Goal: Task Accomplishment & Management: Manage account settings

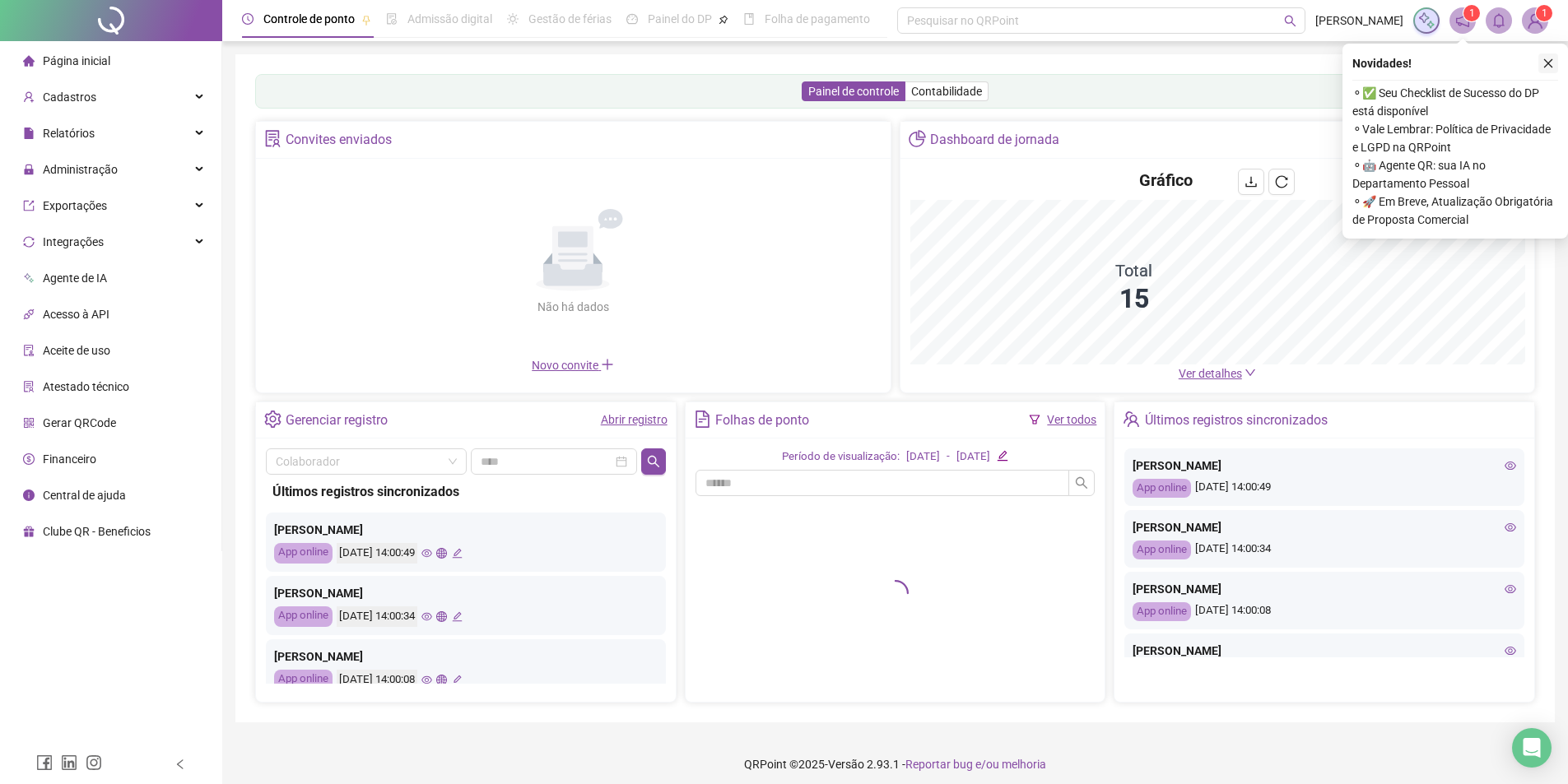
click at [1545, 59] on icon "close" at bounding box center [1548, 62] width 11 height 11
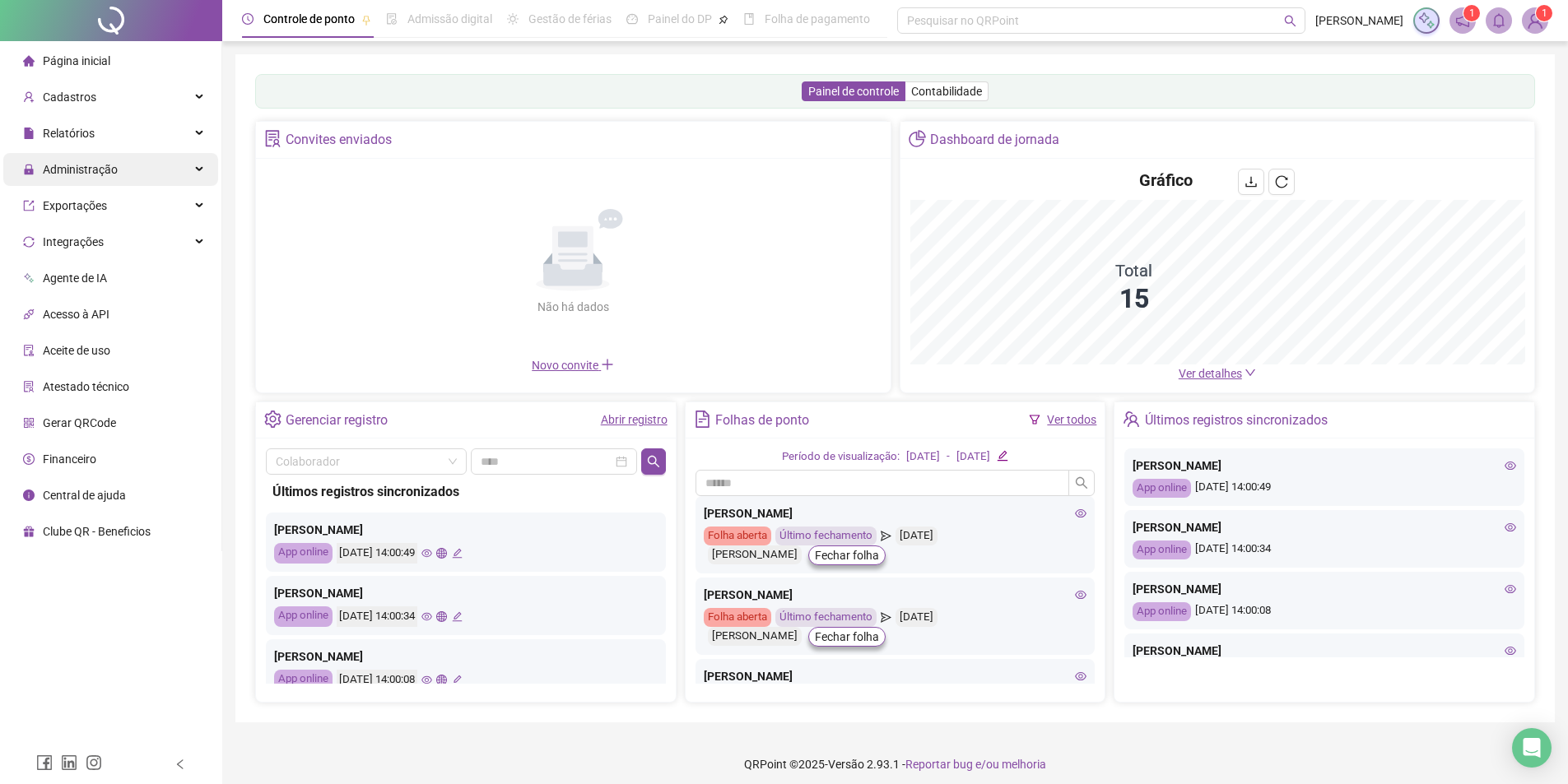
click at [137, 177] on div "Administração" at bounding box center [110, 169] width 214 height 33
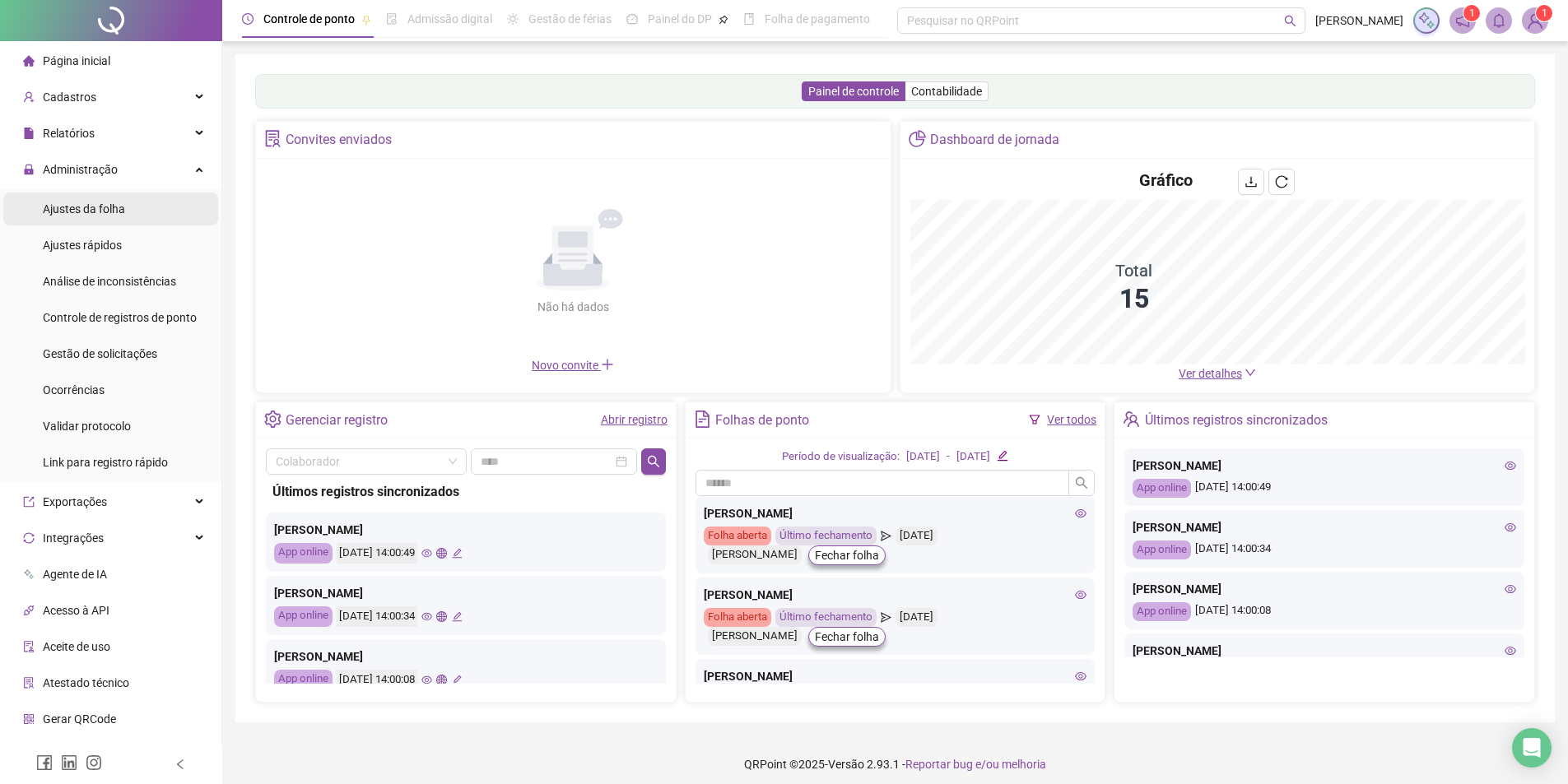
click at [115, 215] on span "Ajustes da folha" at bounding box center [84, 208] width 82 height 13
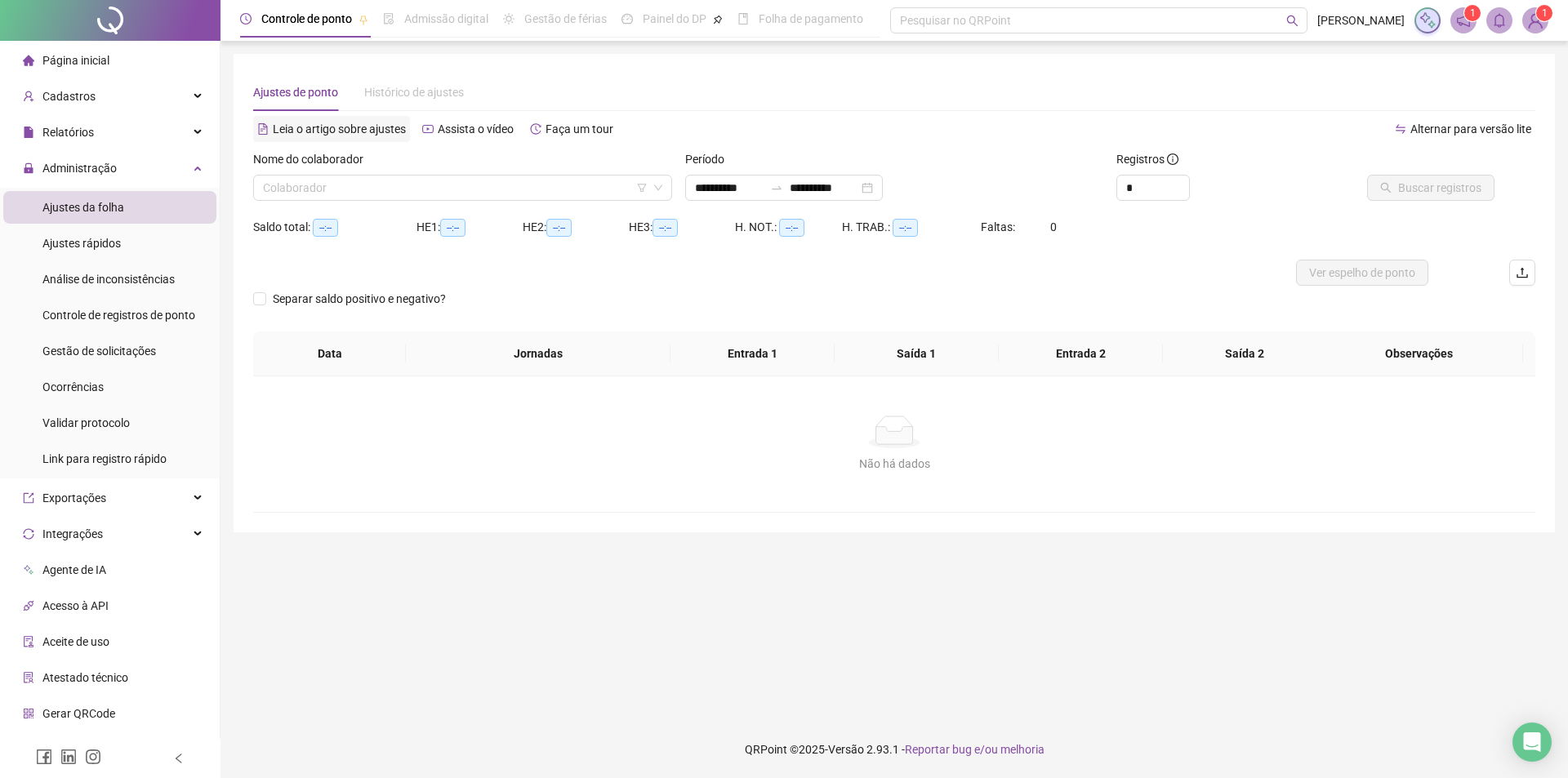
type input "**********"
click at [368, 192] on input "search" at bounding box center [455, 187] width 385 height 25
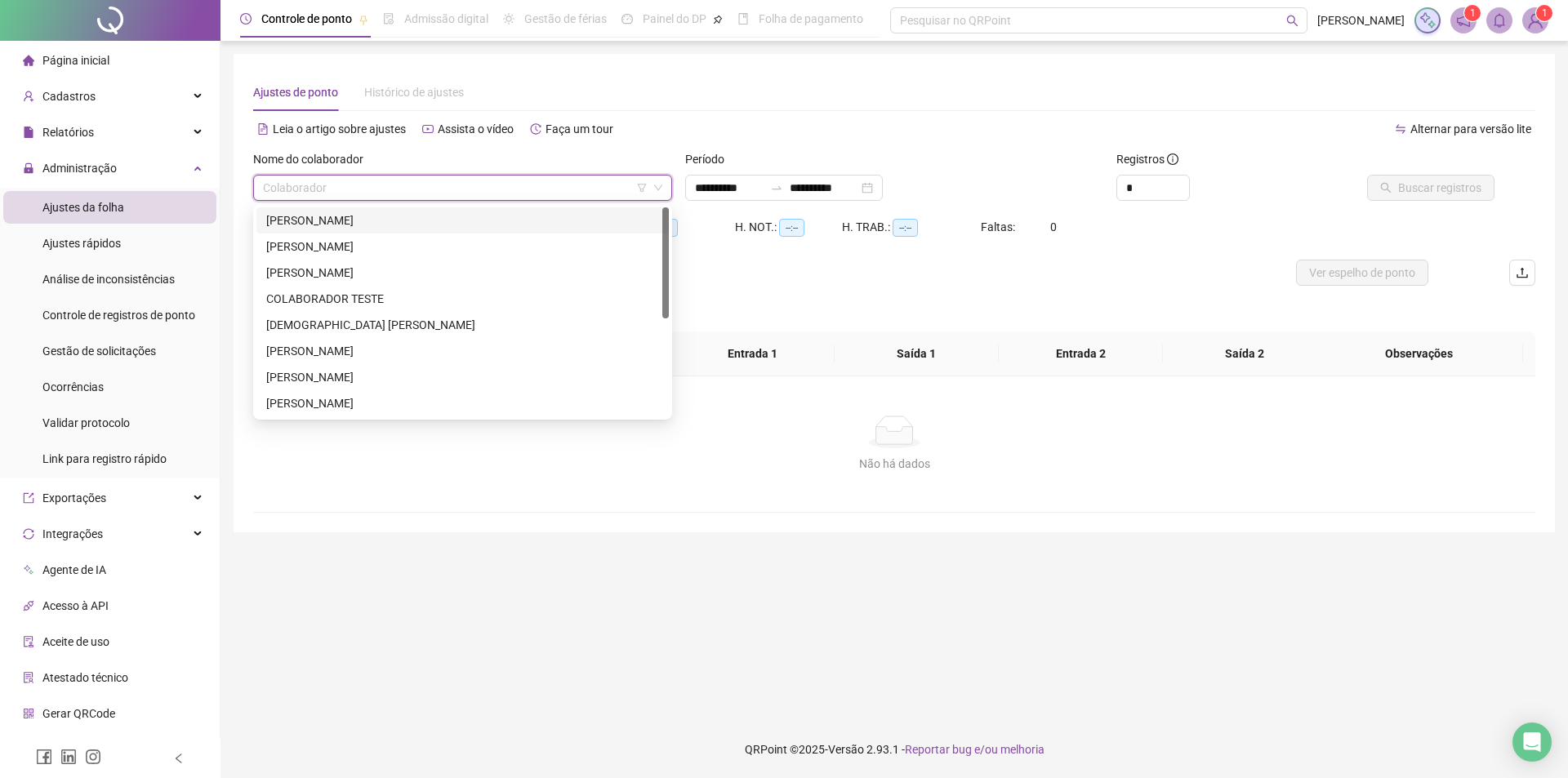
click at [349, 225] on div "[PERSON_NAME]" at bounding box center [462, 220] width 392 height 18
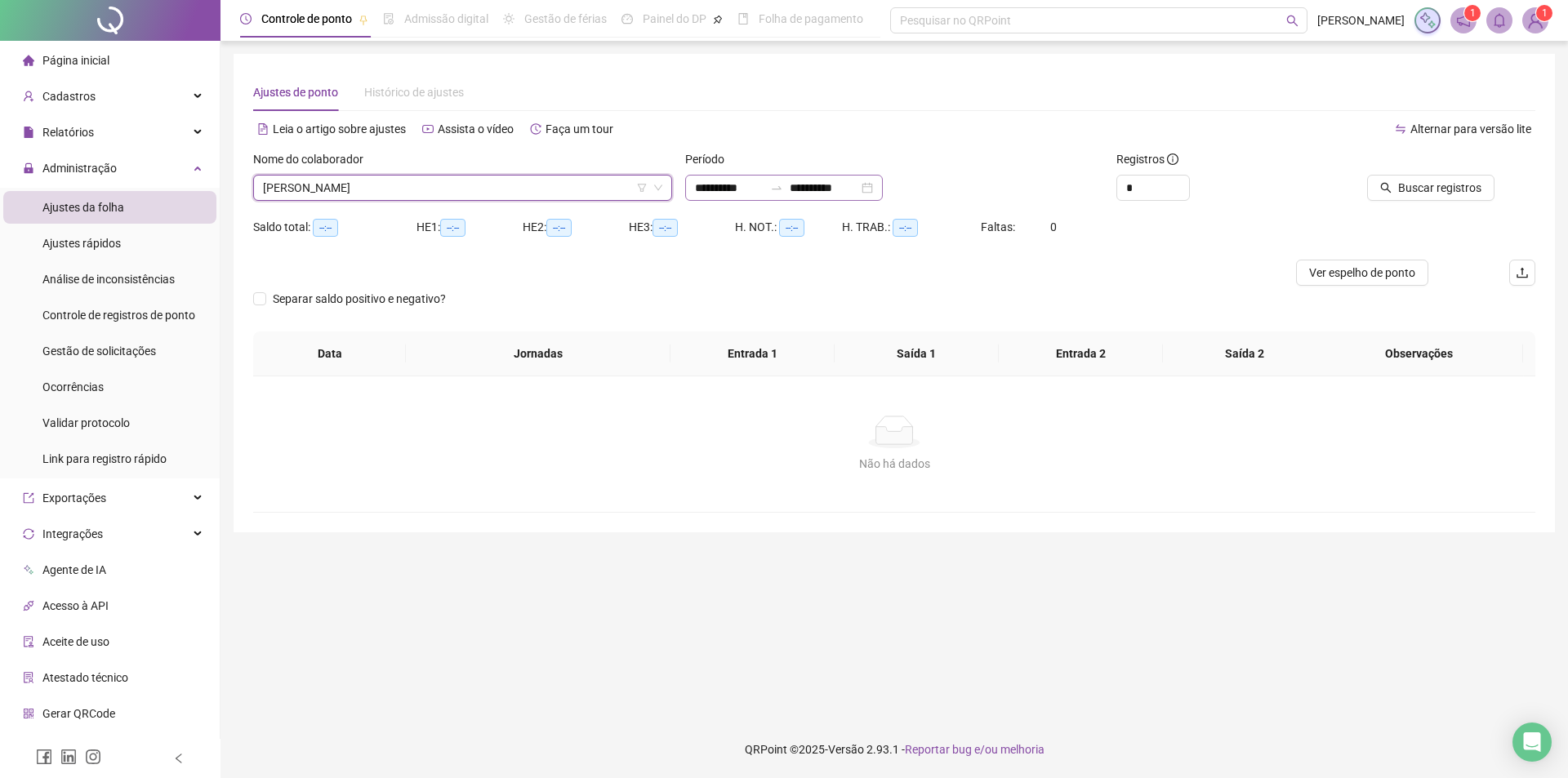
click at [883, 187] on div "**********" at bounding box center [783, 187] width 197 height 26
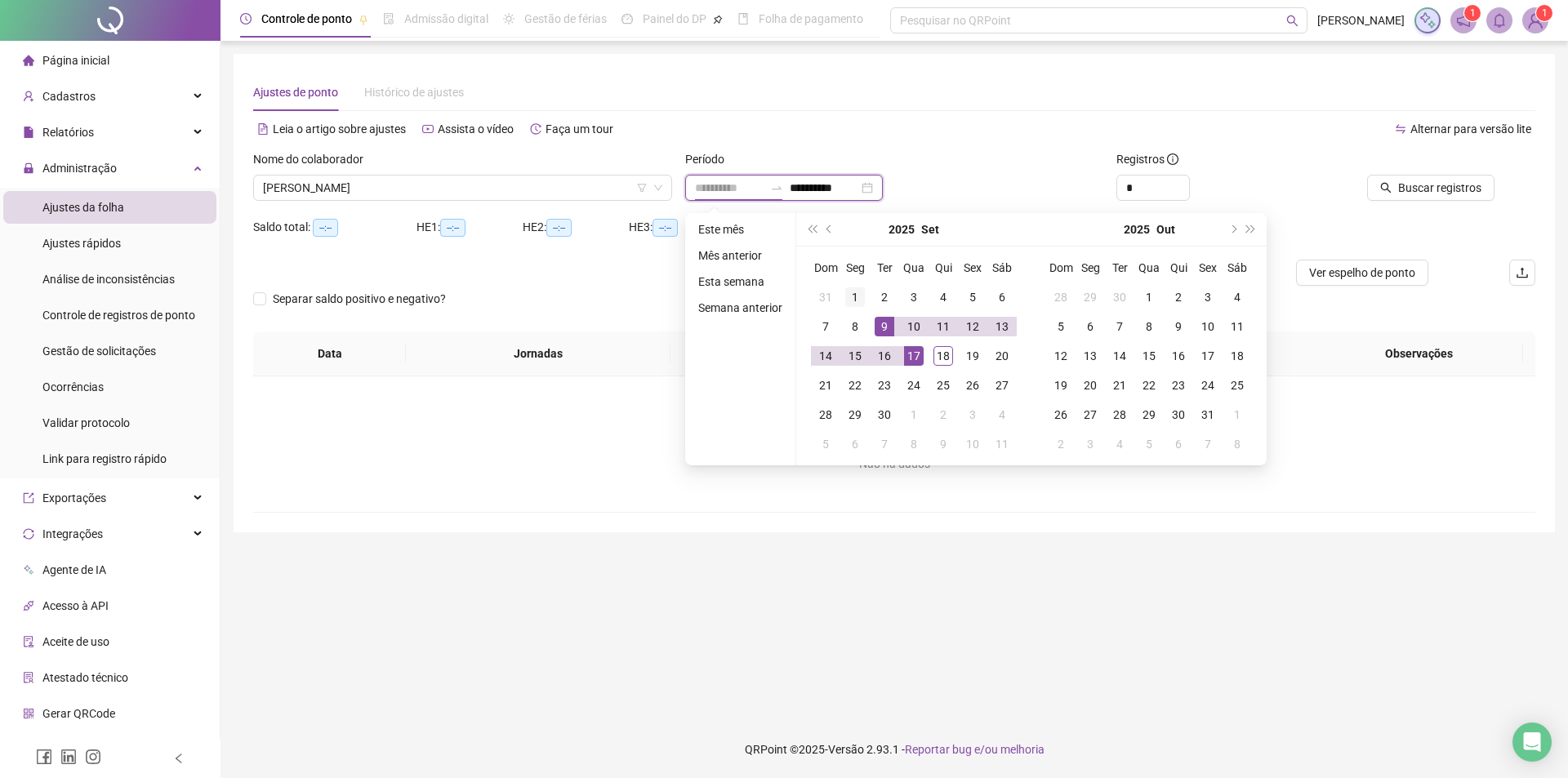
type input "**********"
click at [849, 297] on div "1" at bounding box center [854, 297] width 19 height 19
type input "**********"
drag, startPoint x: 937, startPoint y: 354, endPoint x: 976, endPoint y: 358, distance: 39.2
click at [938, 354] on div "18" at bounding box center [942, 356] width 19 height 19
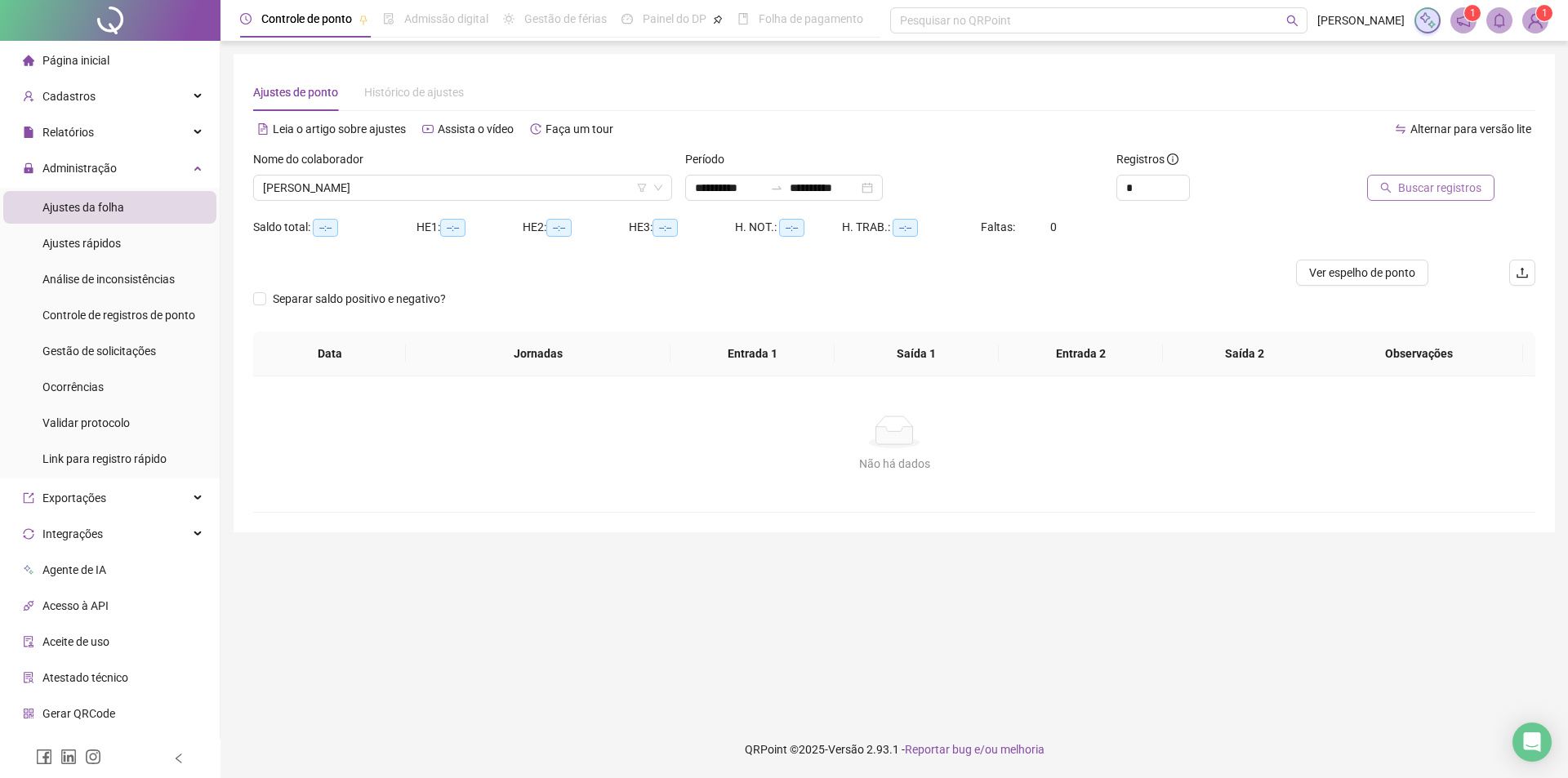
click at [1459, 194] on span "Buscar registros" at bounding box center [1440, 187] width 83 height 18
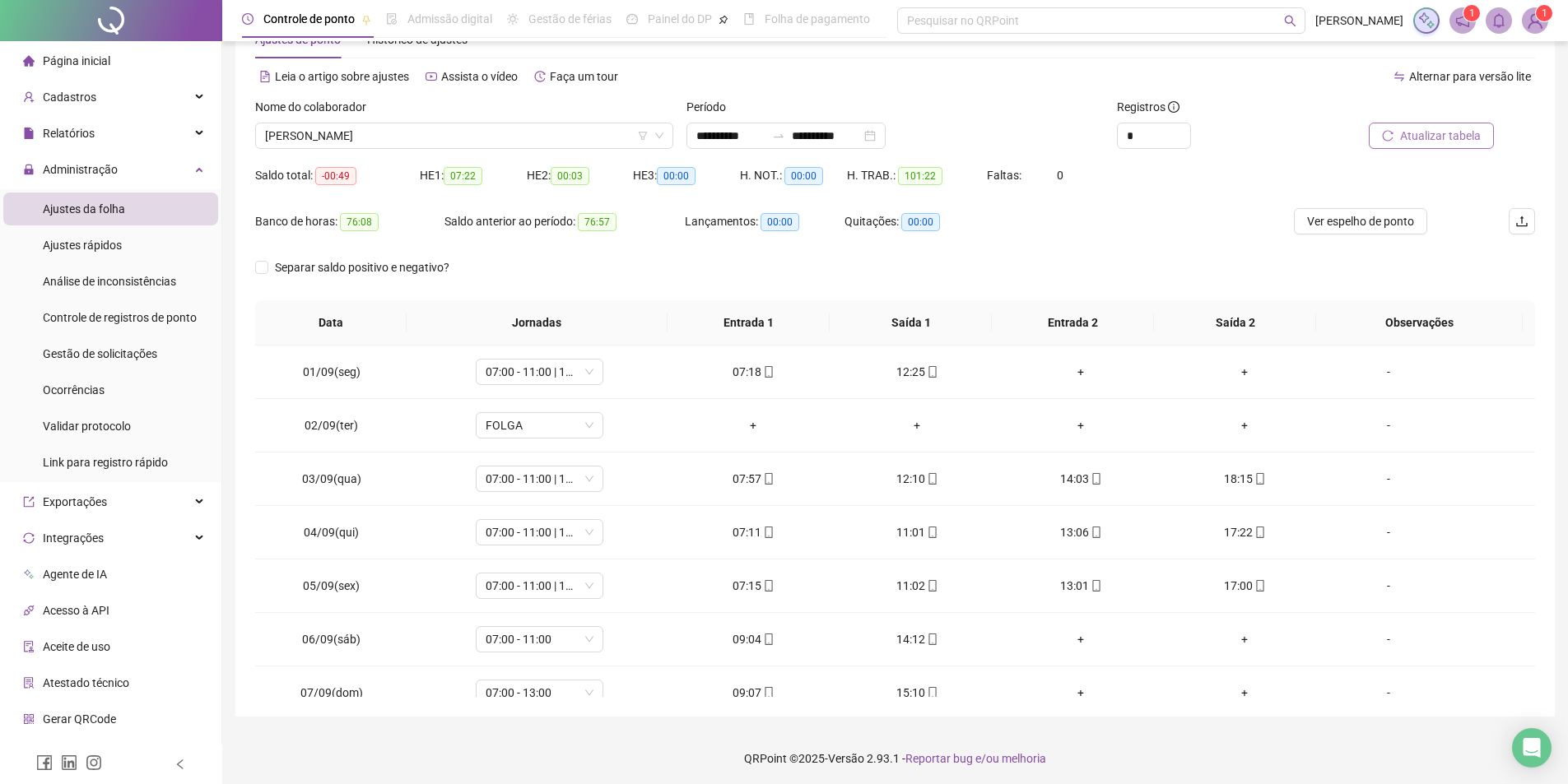
scroll to position [56, 0]
click at [1378, 225] on span "Ver espelho de ponto" at bounding box center [1360, 218] width 107 height 18
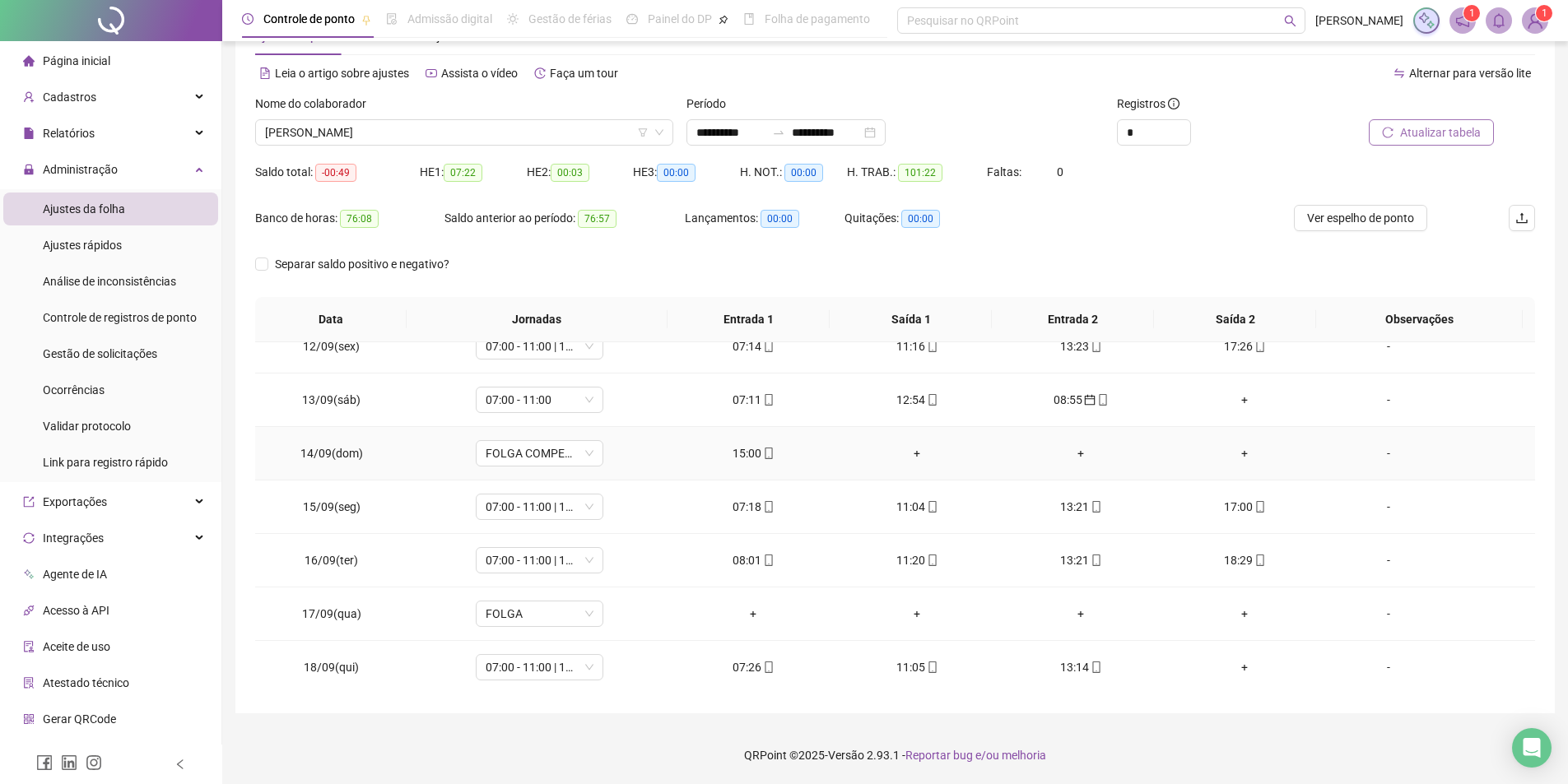
scroll to position [611, 0]
click at [447, 135] on span "[PERSON_NAME]" at bounding box center [464, 132] width 398 height 25
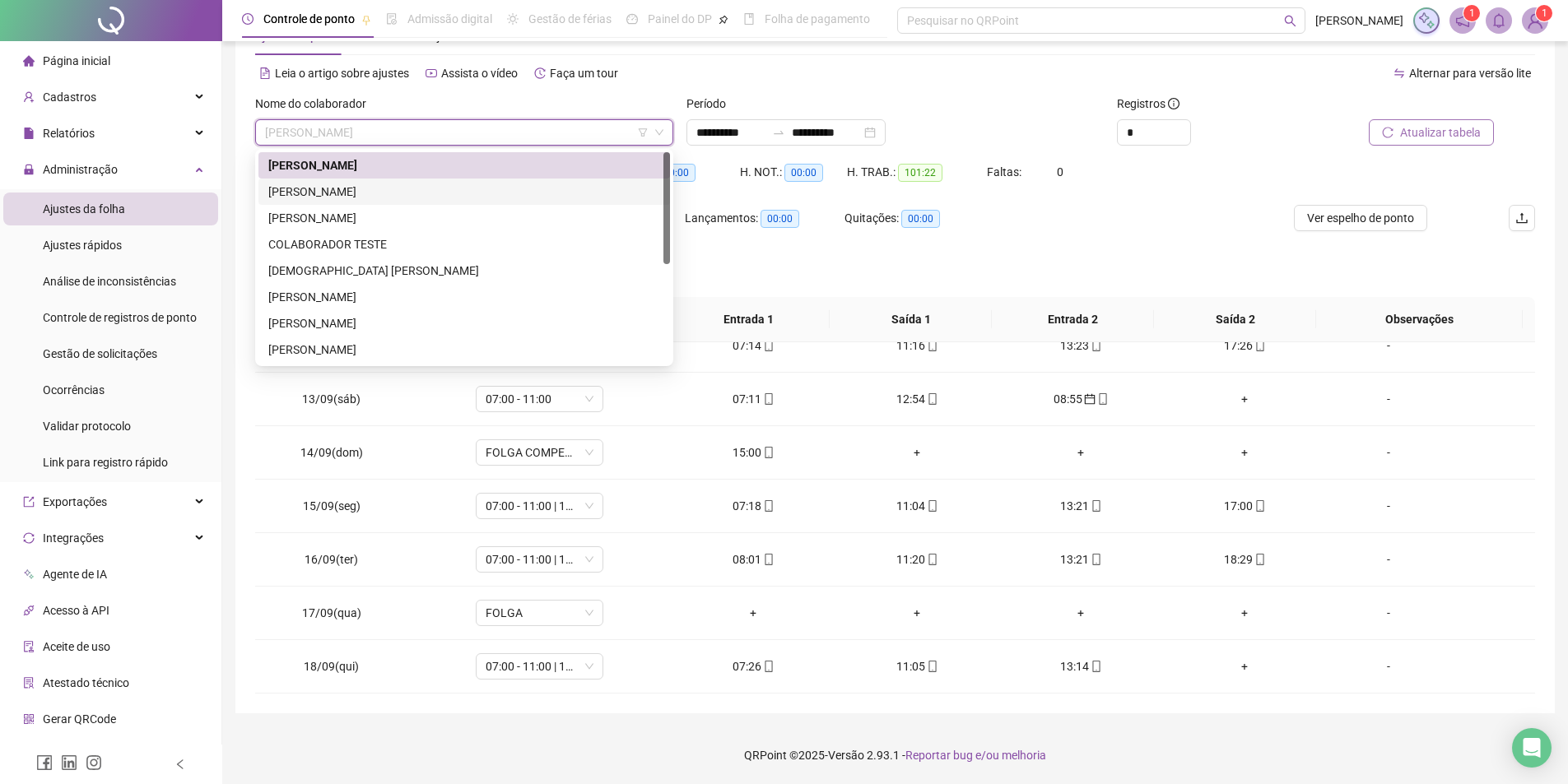
click at [391, 192] on div "[PERSON_NAME]" at bounding box center [464, 191] width 392 height 18
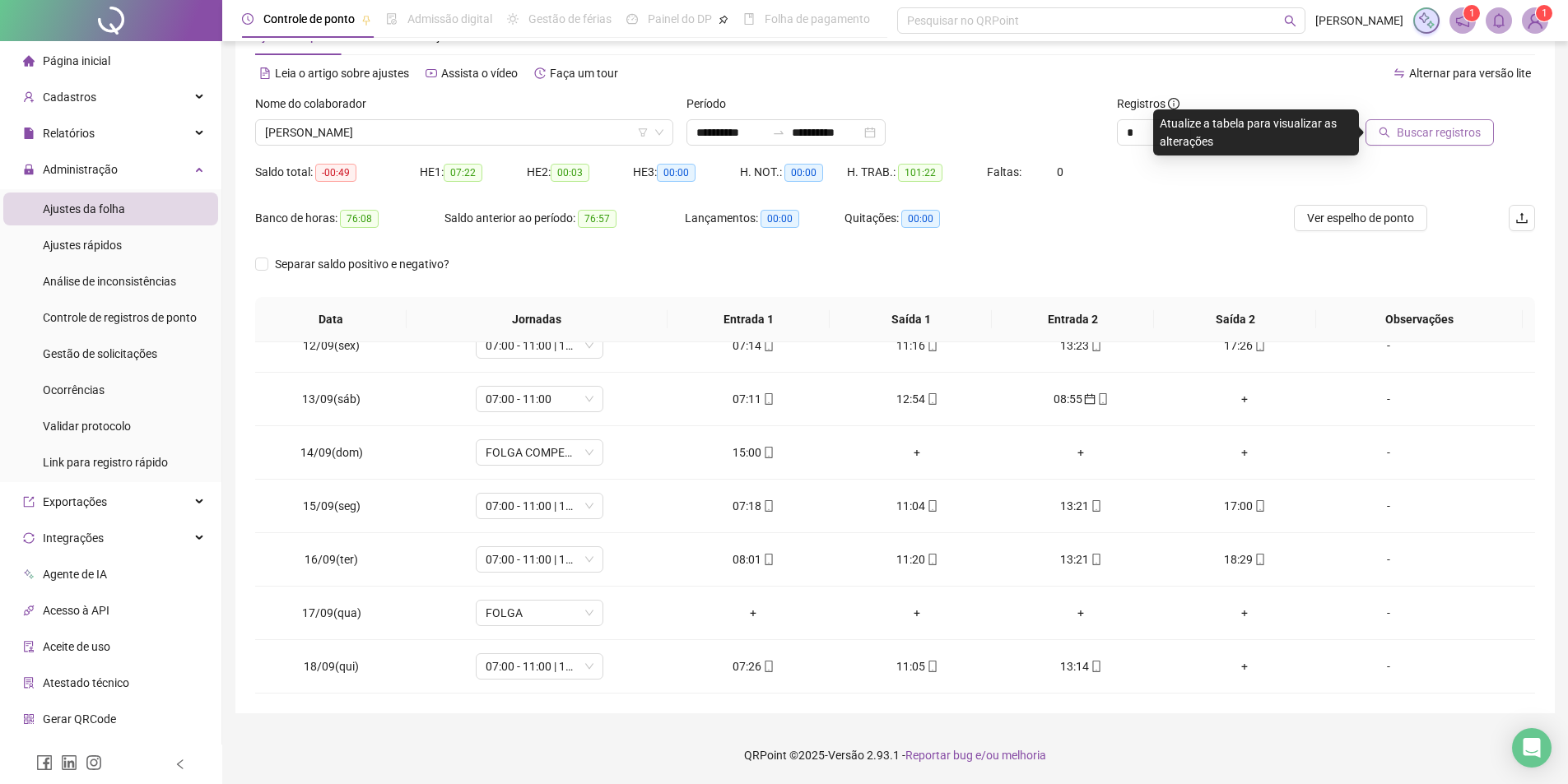
click at [1433, 133] on span "Buscar registros" at bounding box center [1438, 132] width 84 height 18
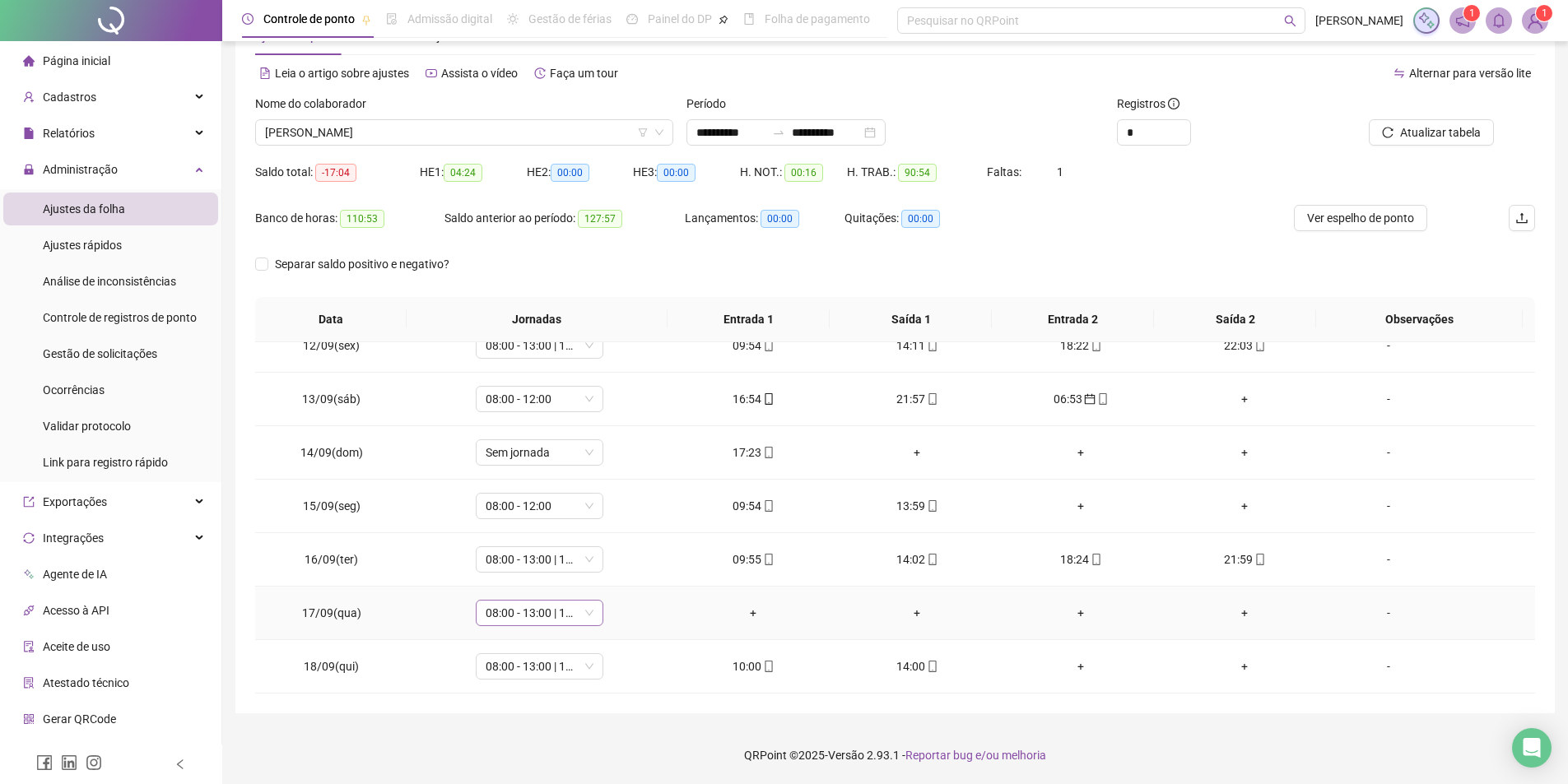
click at [535, 622] on span "08:00 - 13:00 | 15:00 - 18:00" at bounding box center [539, 612] width 108 height 25
type input "*****"
click at [617, 565] on span "Sim" at bounding box center [614, 570] width 19 height 18
click at [1436, 138] on span "Atualizar tabela" at bounding box center [1440, 132] width 80 height 18
click at [1341, 220] on span "Ver espelho de ponto" at bounding box center [1360, 218] width 107 height 18
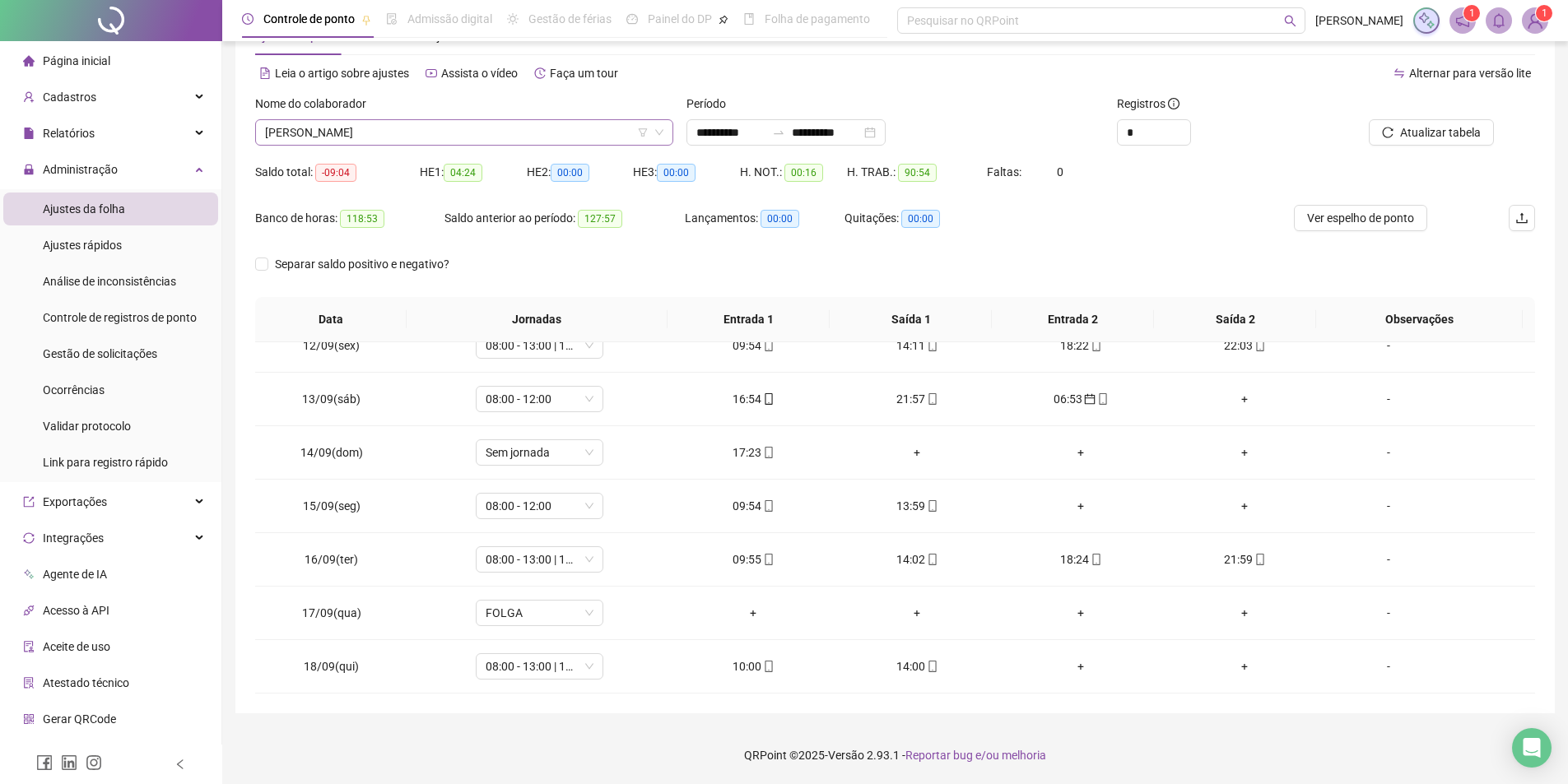
click at [466, 139] on span "[PERSON_NAME]" at bounding box center [464, 132] width 398 height 25
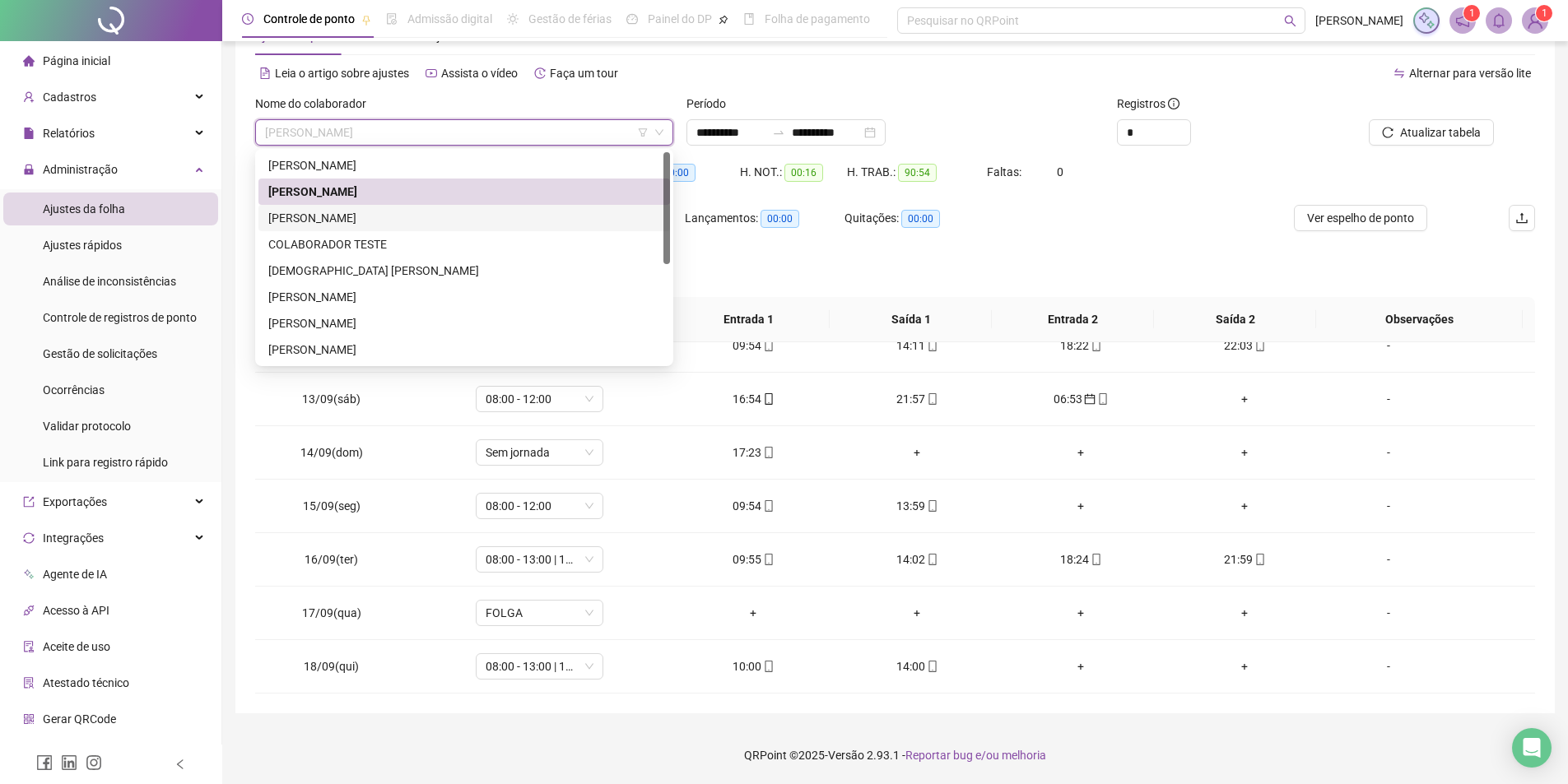
click at [342, 219] on div "[PERSON_NAME]" at bounding box center [464, 218] width 392 height 18
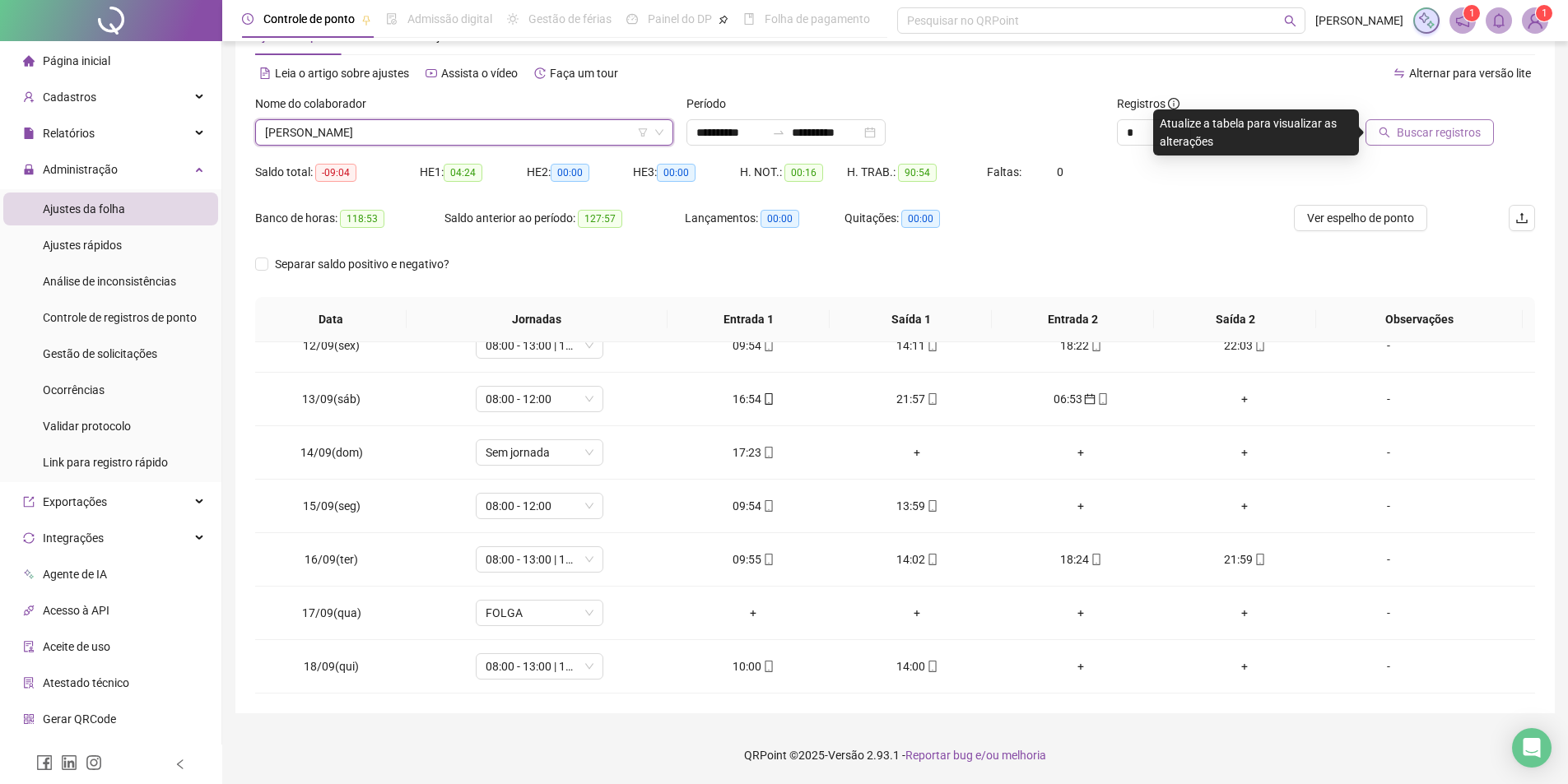
click at [1422, 129] on span "Buscar registros" at bounding box center [1438, 132] width 84 height 18
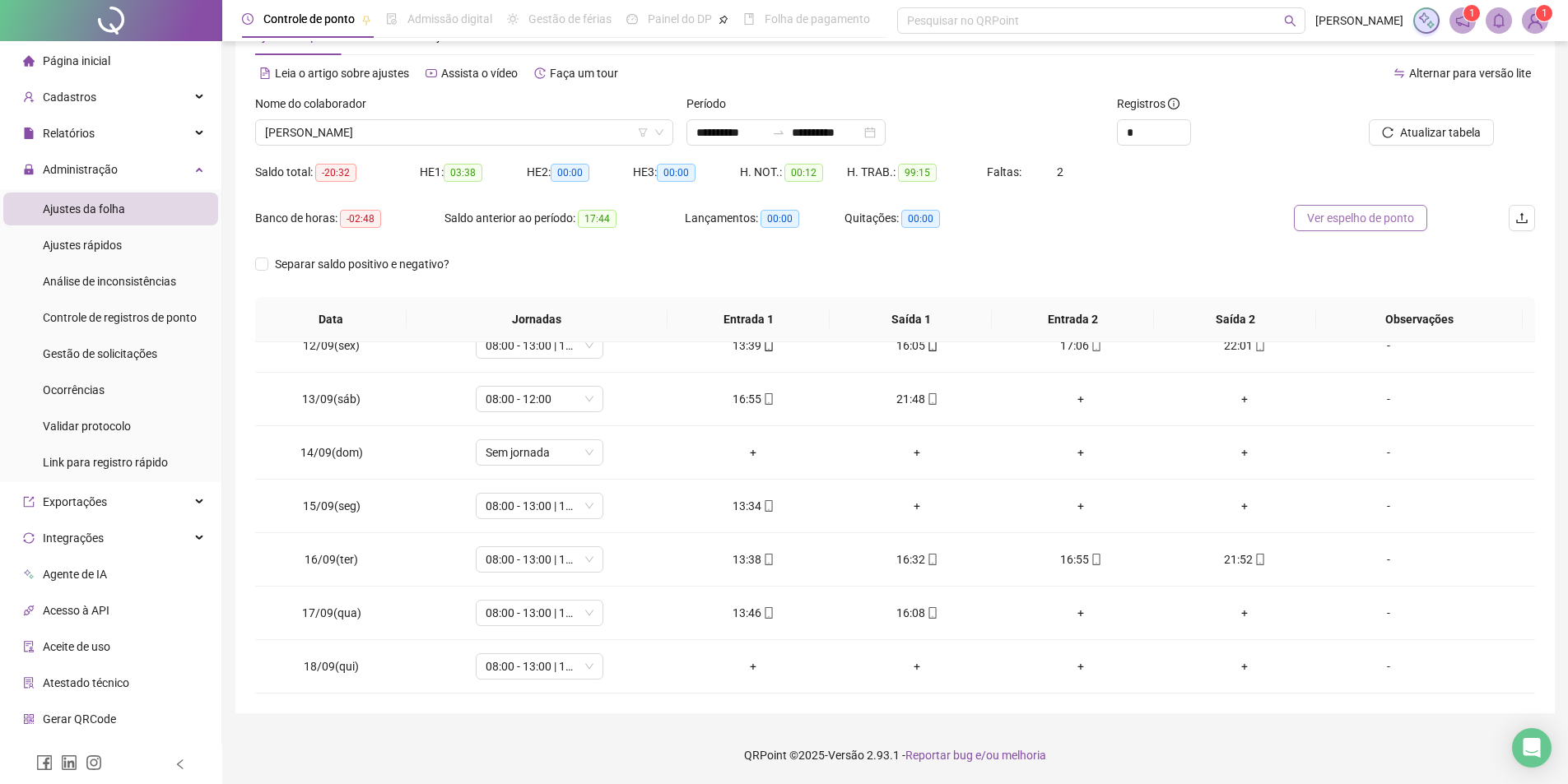
click at [1368, 219] on span "Ver espelho de ponto" at bounding box center [1360, 218] width 107 height 18
click at [402, 133] on span "[PERSON_NAME]" at bounding box center [464, 132] width 398 height 25
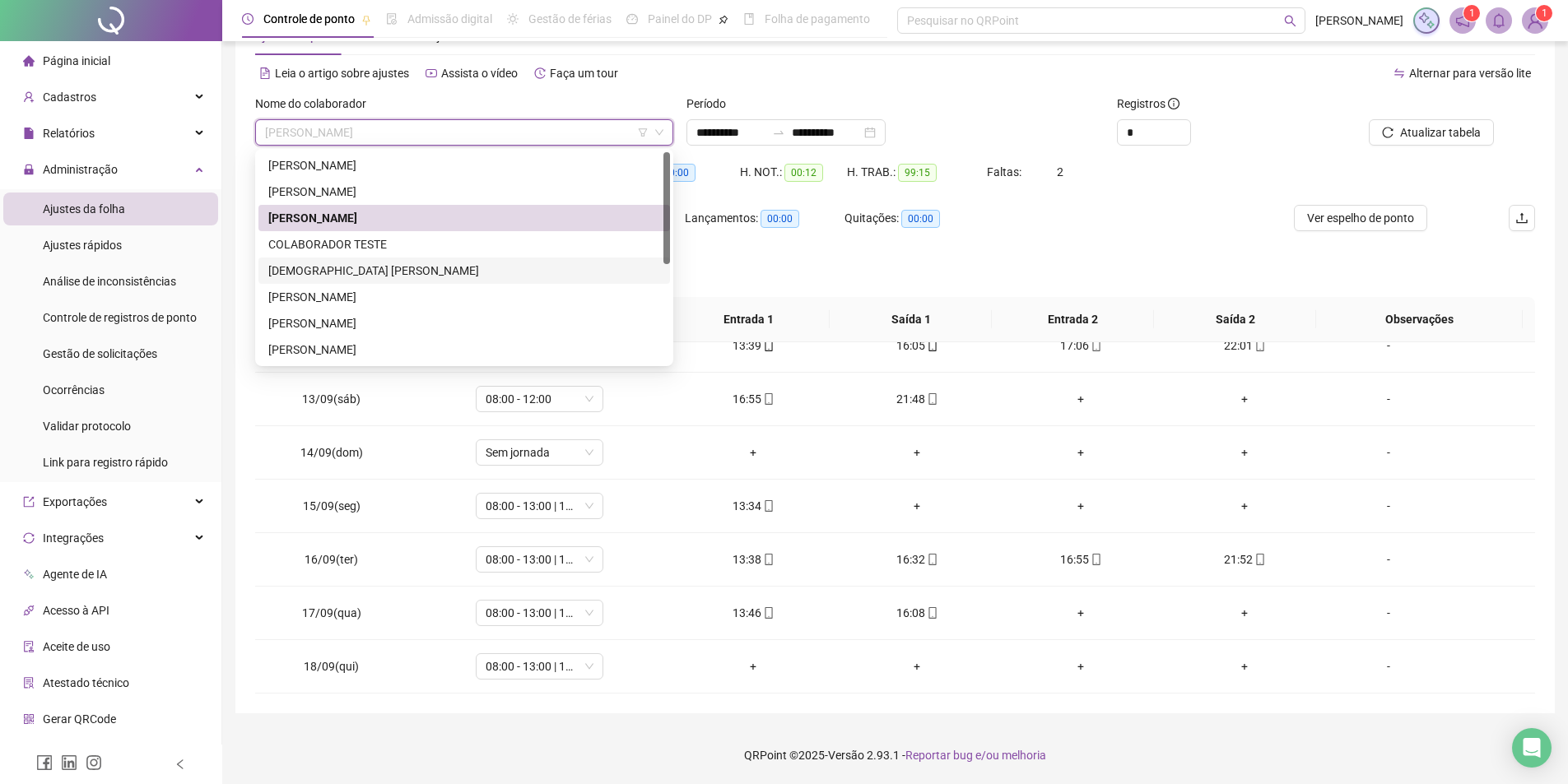
click at [326, 271] on div "[DEMOGRAPHIC_DATA] [PERSON_NAME]" at bounding box center [464, 270] width 392 height 18
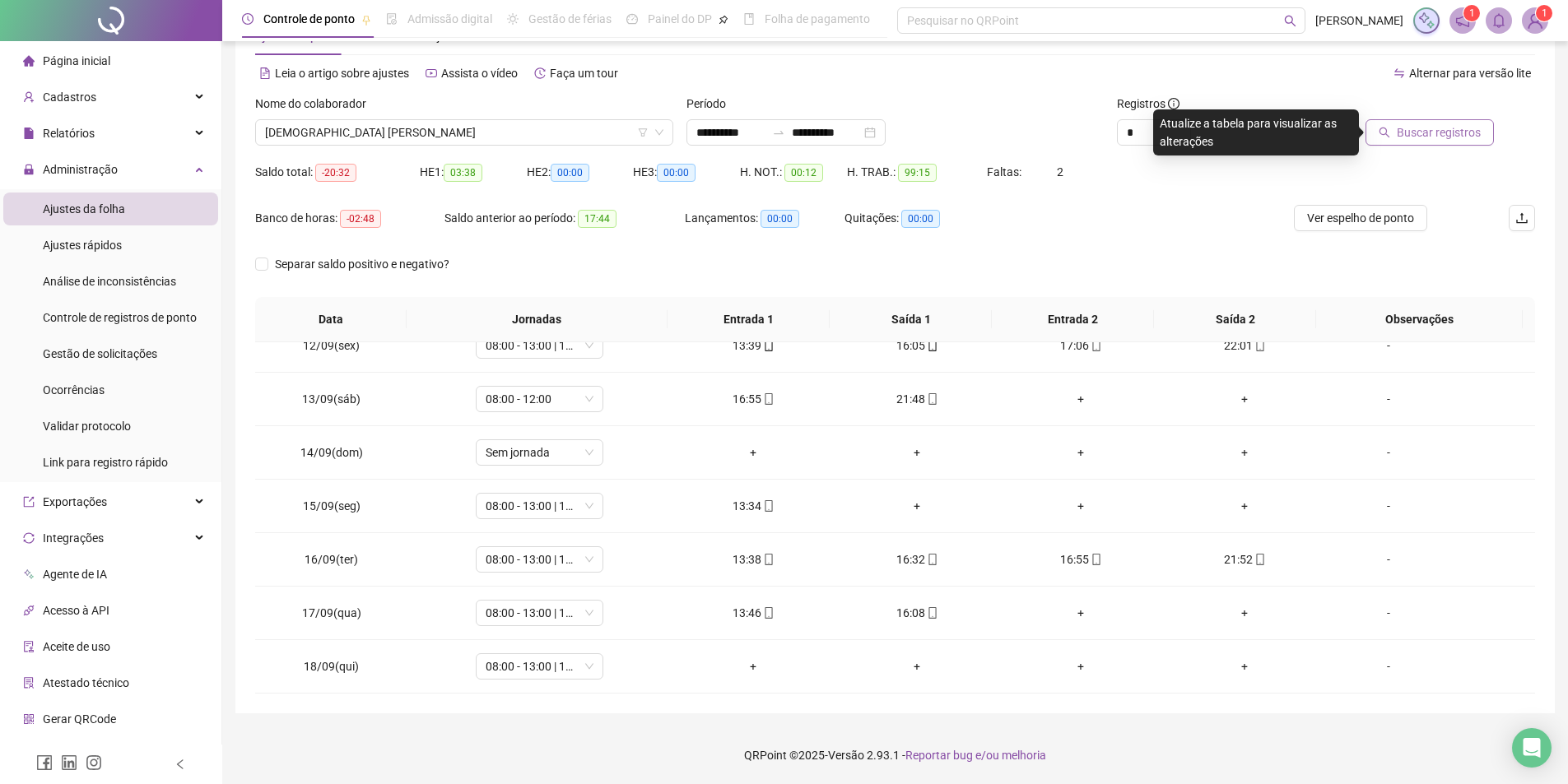
click at [1427, 132] on span "Buscar registros" at bounding box center [1438, 132] width 84 height 18
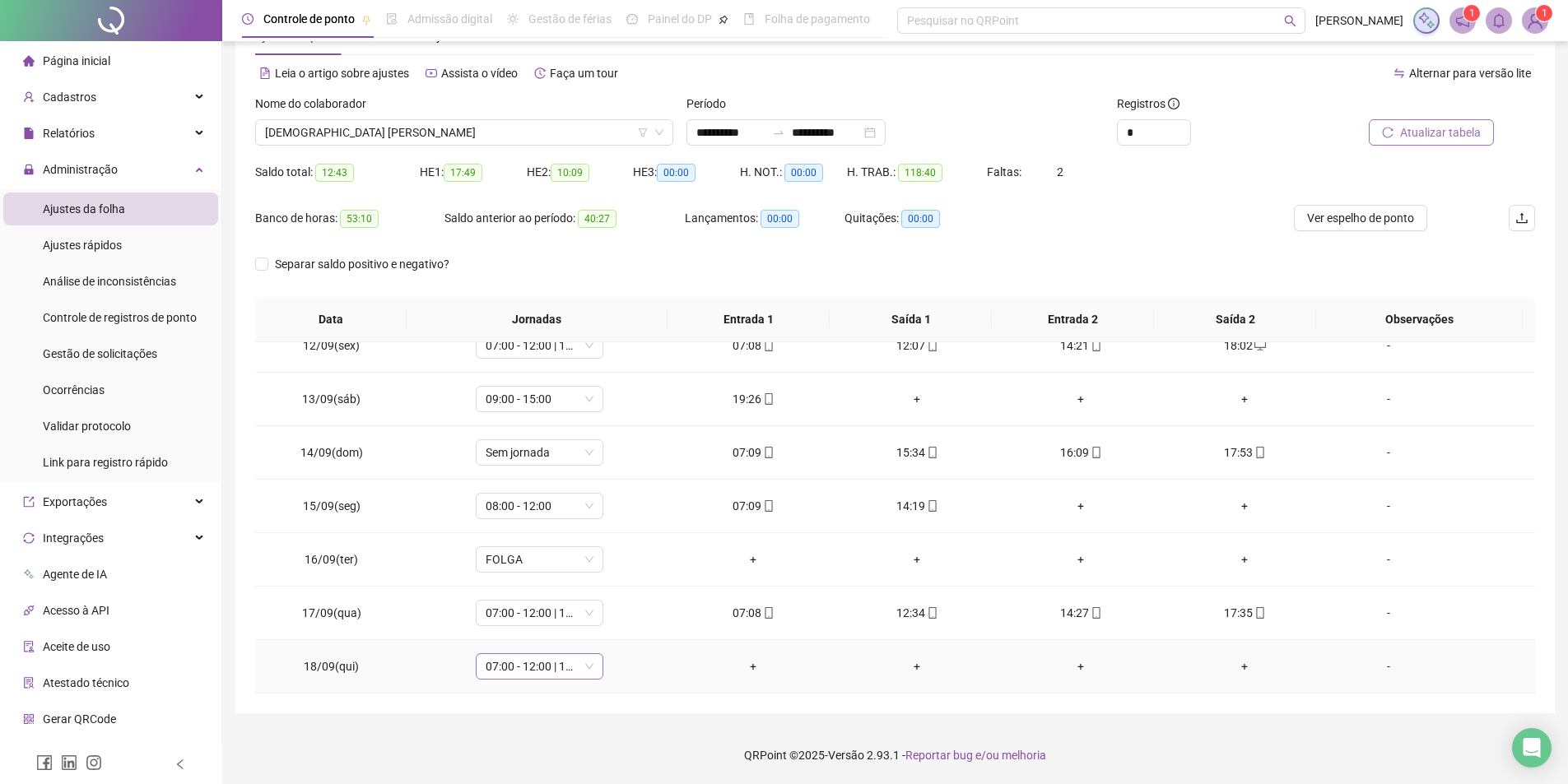
click at [537, 664] on span "07:00 - 12:00 | 14:00 - 16:30" at bounding box center [539, 666] width 108 height 25
click at [1375, 666] on div "-" at bounding box center [1389, 666] width 97 height 18
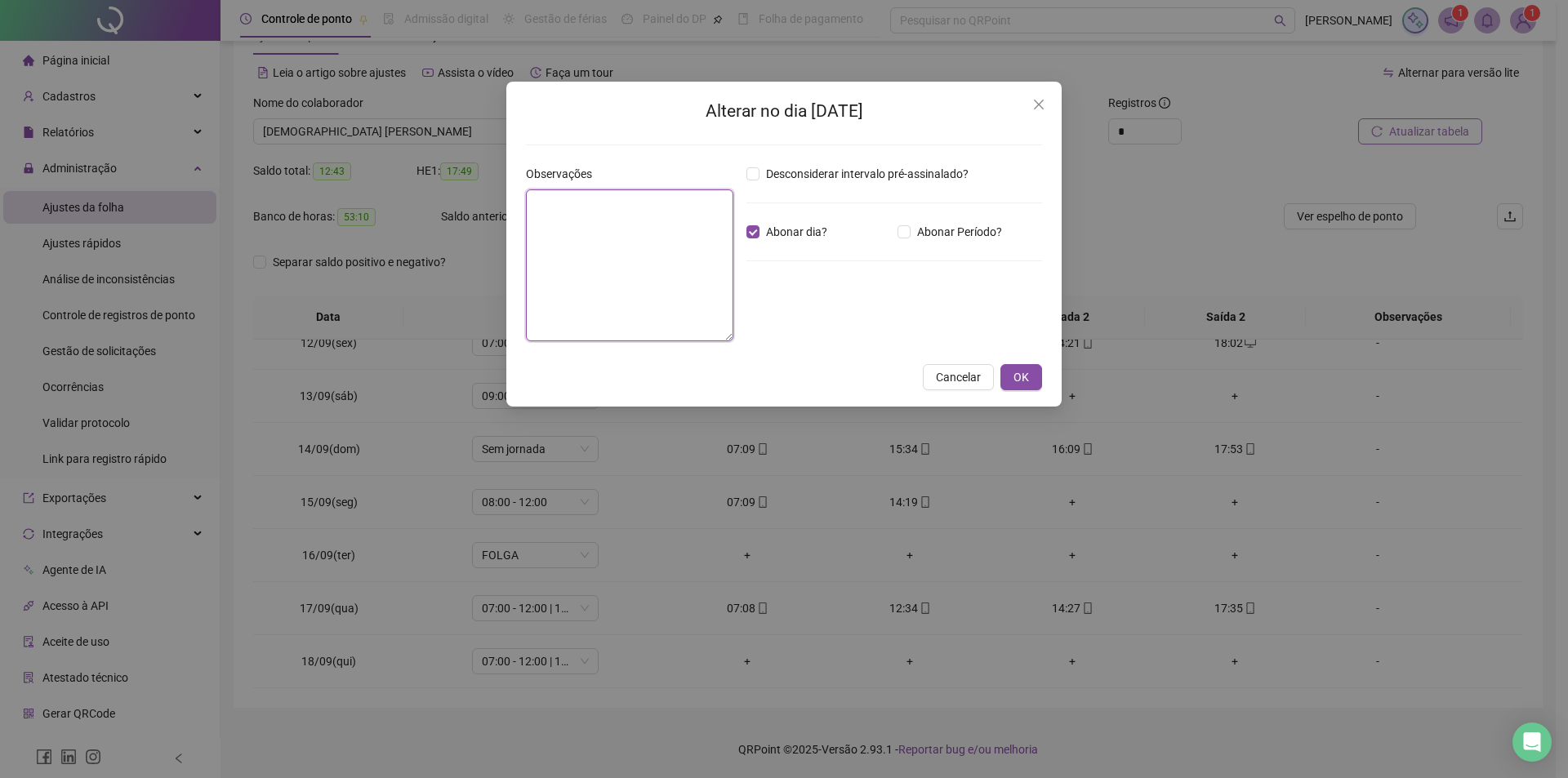
click at [598, 239] on textarea at bounding box center [630, 265] width 208 height 152
type textarea "**********"
click at [1020, 381] on span "OK" at bounding box center [1021, 377] width 15 height 18
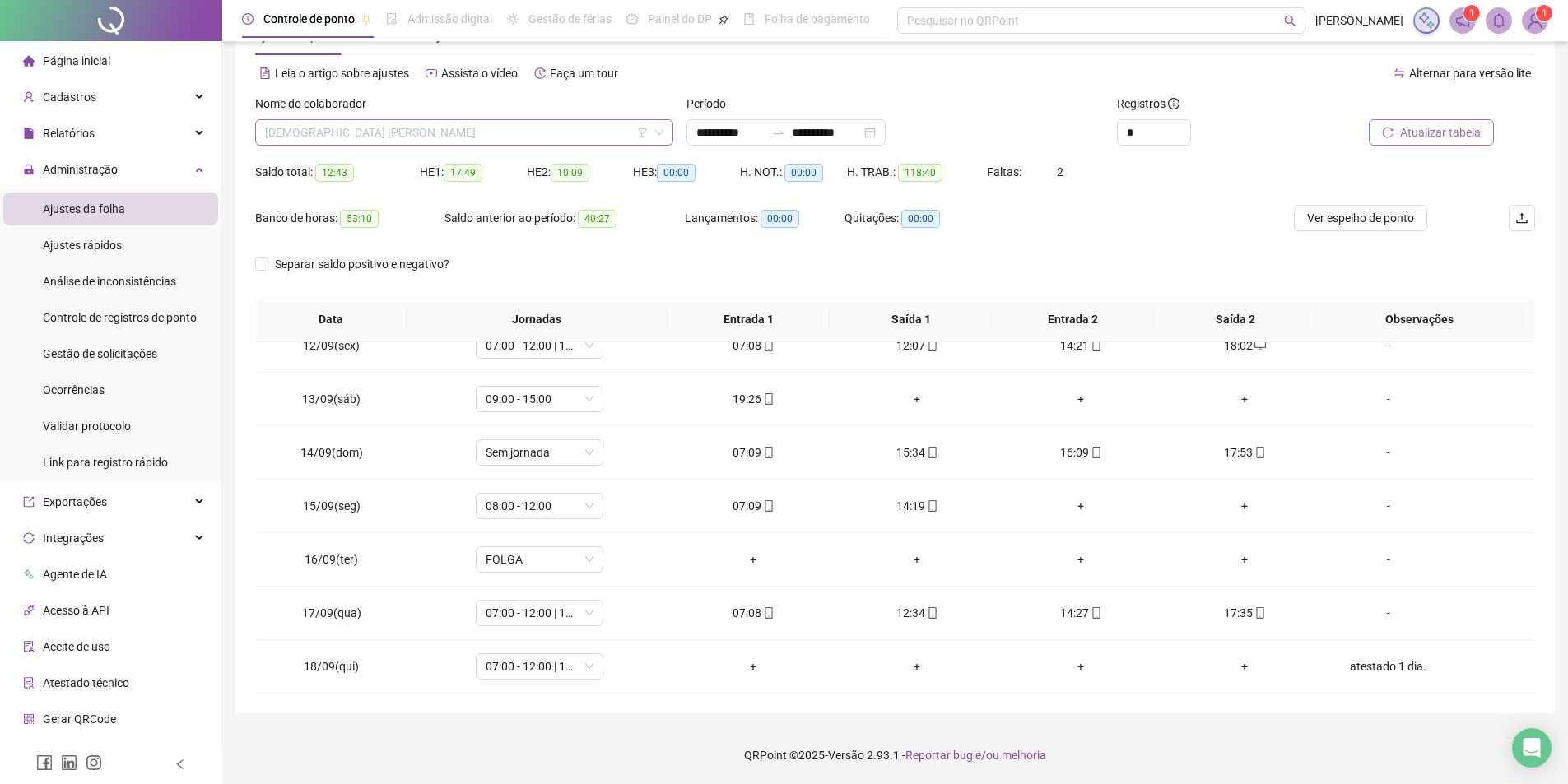
click at [421, 125] on span "[DEMOGRAPHIC_DATA] [PERSON_NAME]" at bounding box center [464, 132] width 398 height 25
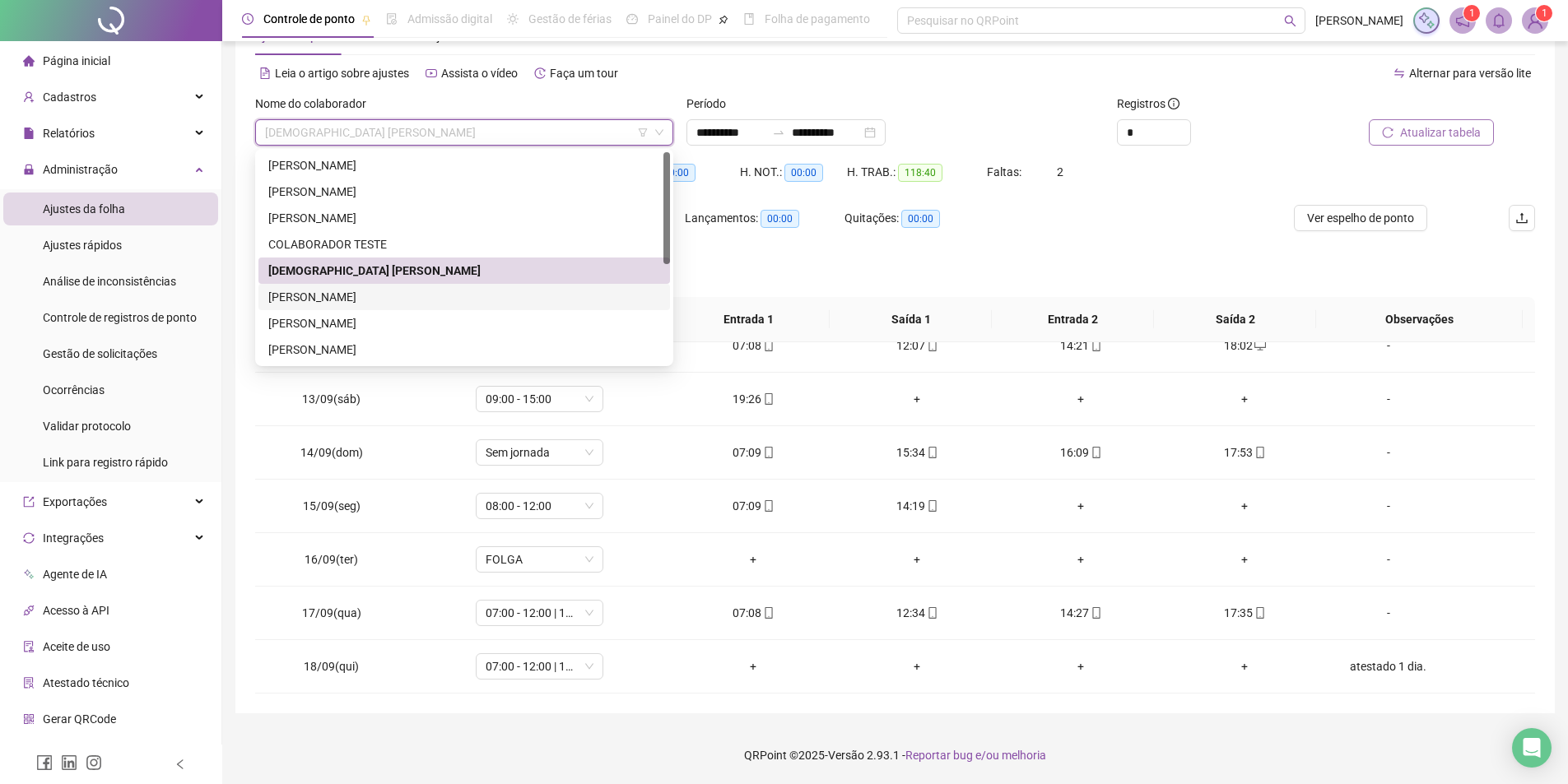
click at [319, 297] on div "[PERSON_NAME]" at bounding box center [464, 296] width 392 height 18
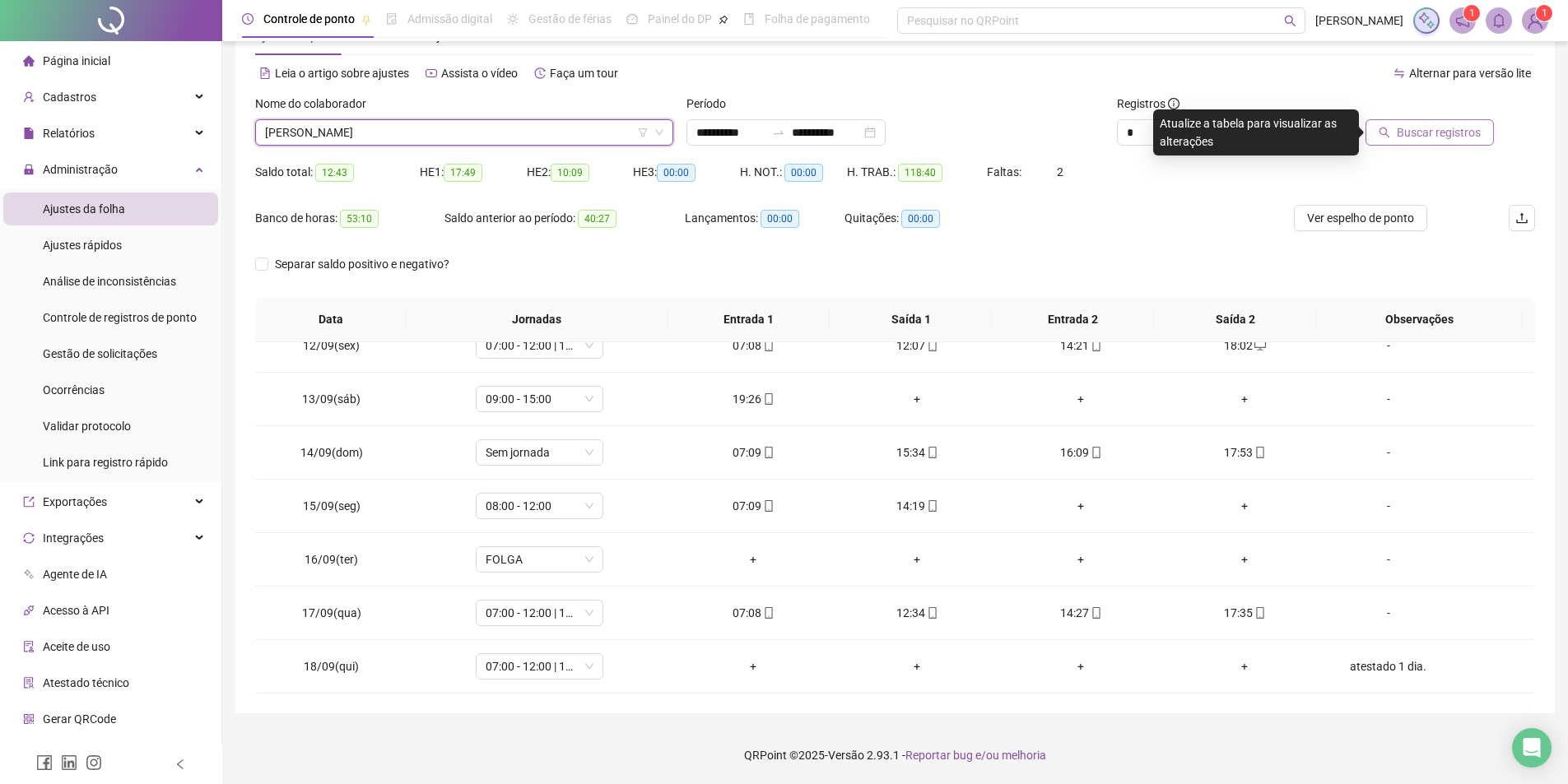
click at [1464, 132] on span "Buscar registros" at bounding box center [1438, 132] width 84 height 18
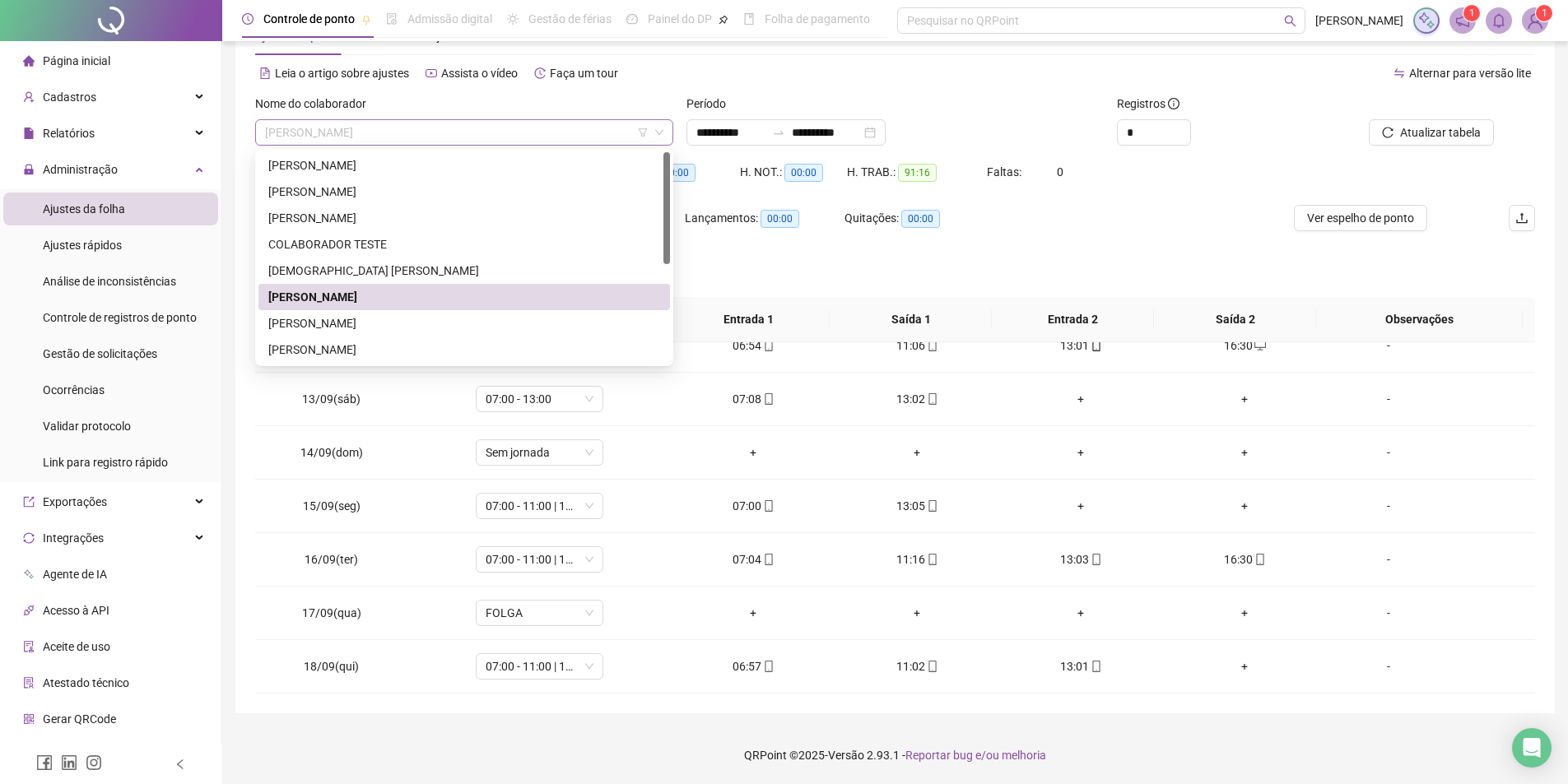
click at [420, 126] on span "[PERSON_NAME]" at bounding box center [464, 132] width 398 height 25
drag, startPoint x: 345, startPoint y: 330, endPoint x: 372, endPoint y: 321, distance: 28.5
click at [345, 327] on div "[PERSON_NAME]" at bounding box center [464, 323] width 392 height 18
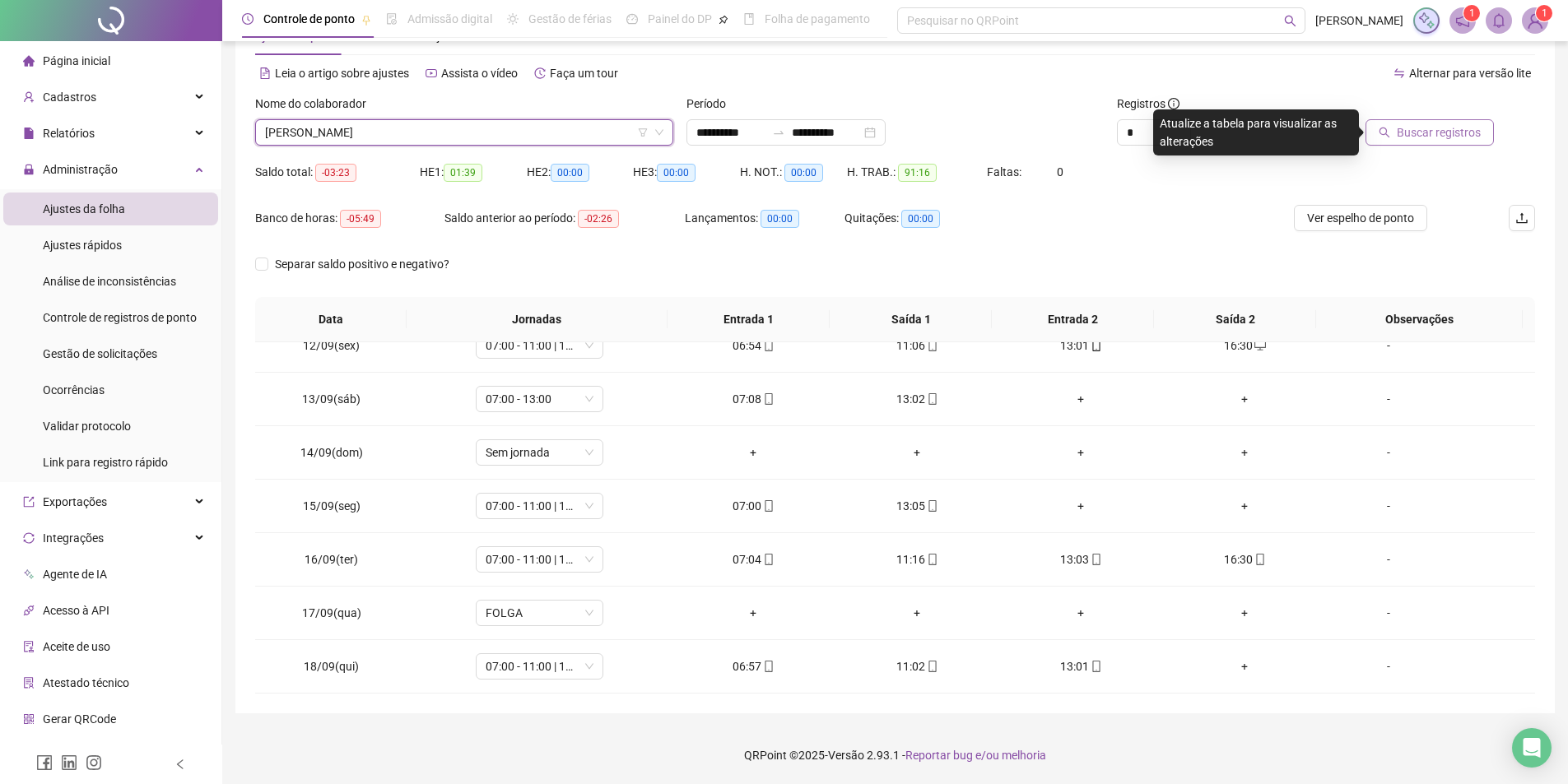
click at [1434, 127] on span "Buscar registros" at bounding box center [1438, 132] width 84 height 18
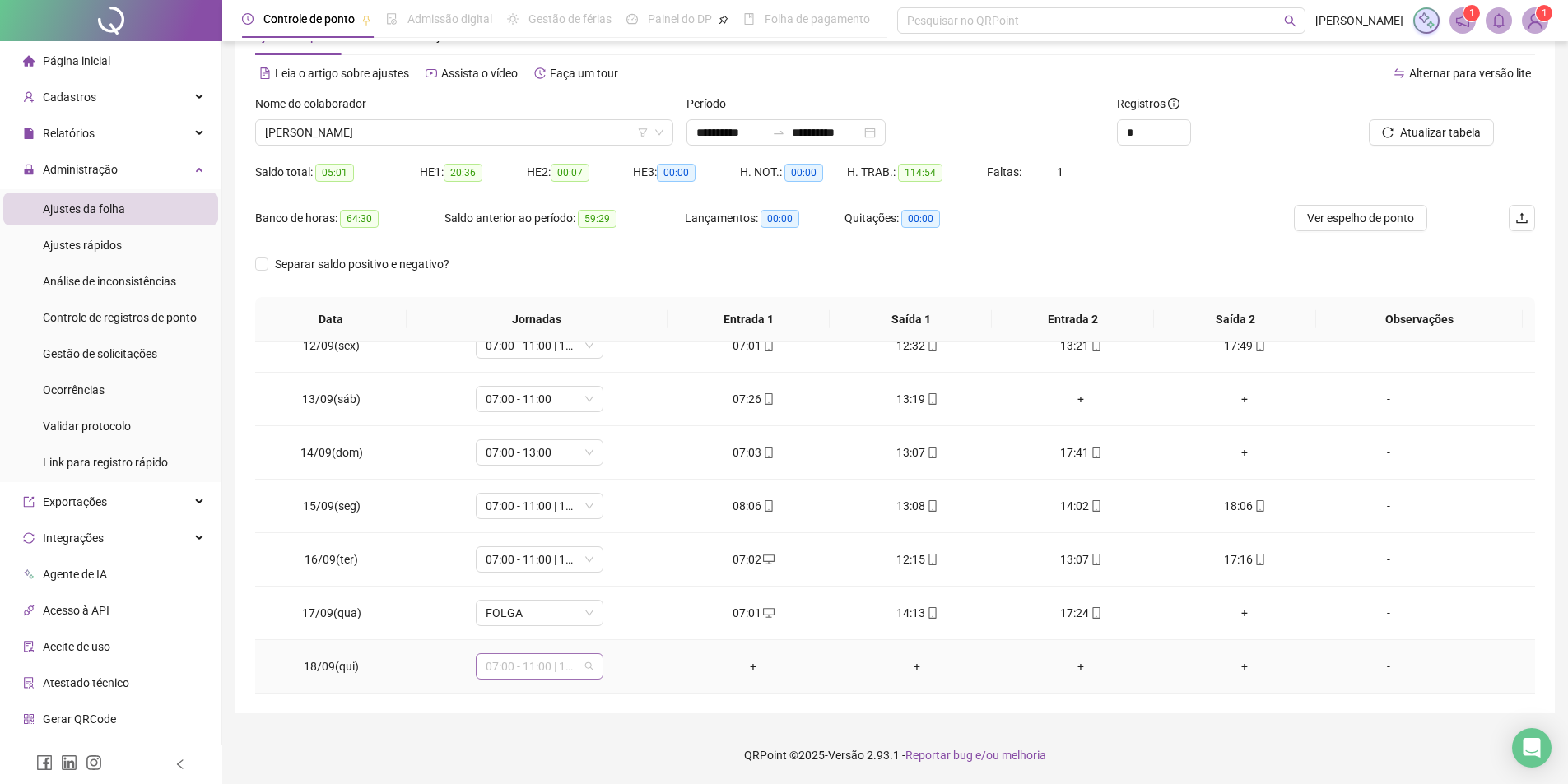
click at [531, 664] on span "07:00 - 11:00 | 13:00 - 17:00" at bounding box center [539, 666] width 108 height 25
click at [756, 705] on div "**********" at bounding box center [895, 355] width 1319 height 716
click at [531, 612] on span "FOLGA" at bounding box center [539, 612] width 108 height 25
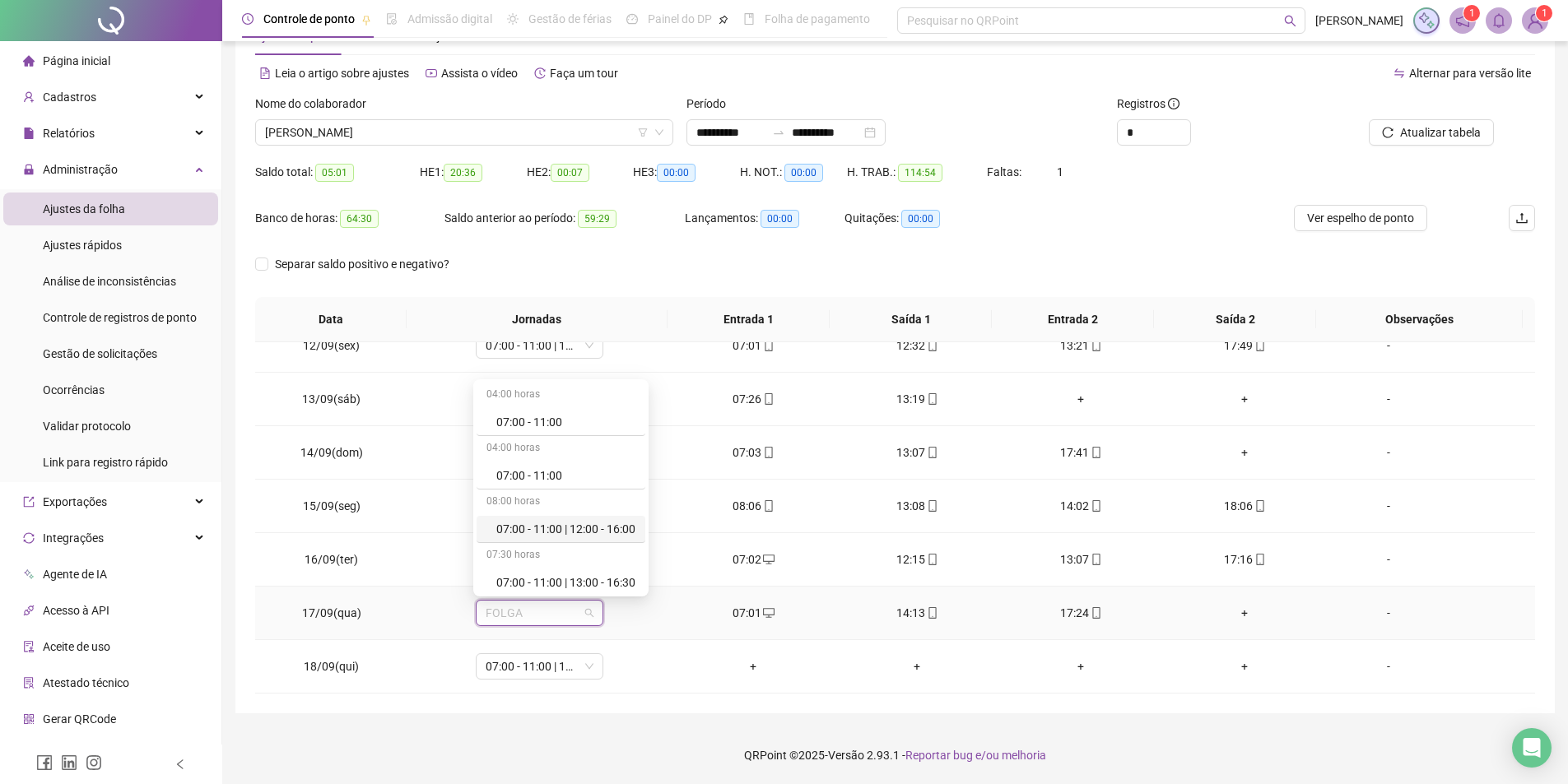
click at [561, 523] on div "07:00 - 11:00 | 12:00 - 16:00" at bounding box center [565, 529] width 139 height 18
click at [561, 523] on td "07:00 - 11:00 | 13:00 - 17:00" at bounding box center [540, 506] width 263 height 54
click at [580, 572] on span "Não" at bounding box center [574, 570] width 21 height 18
click at [559, 618] on span "FOLGA" at bounding box center [539, 612] width 108 height 25
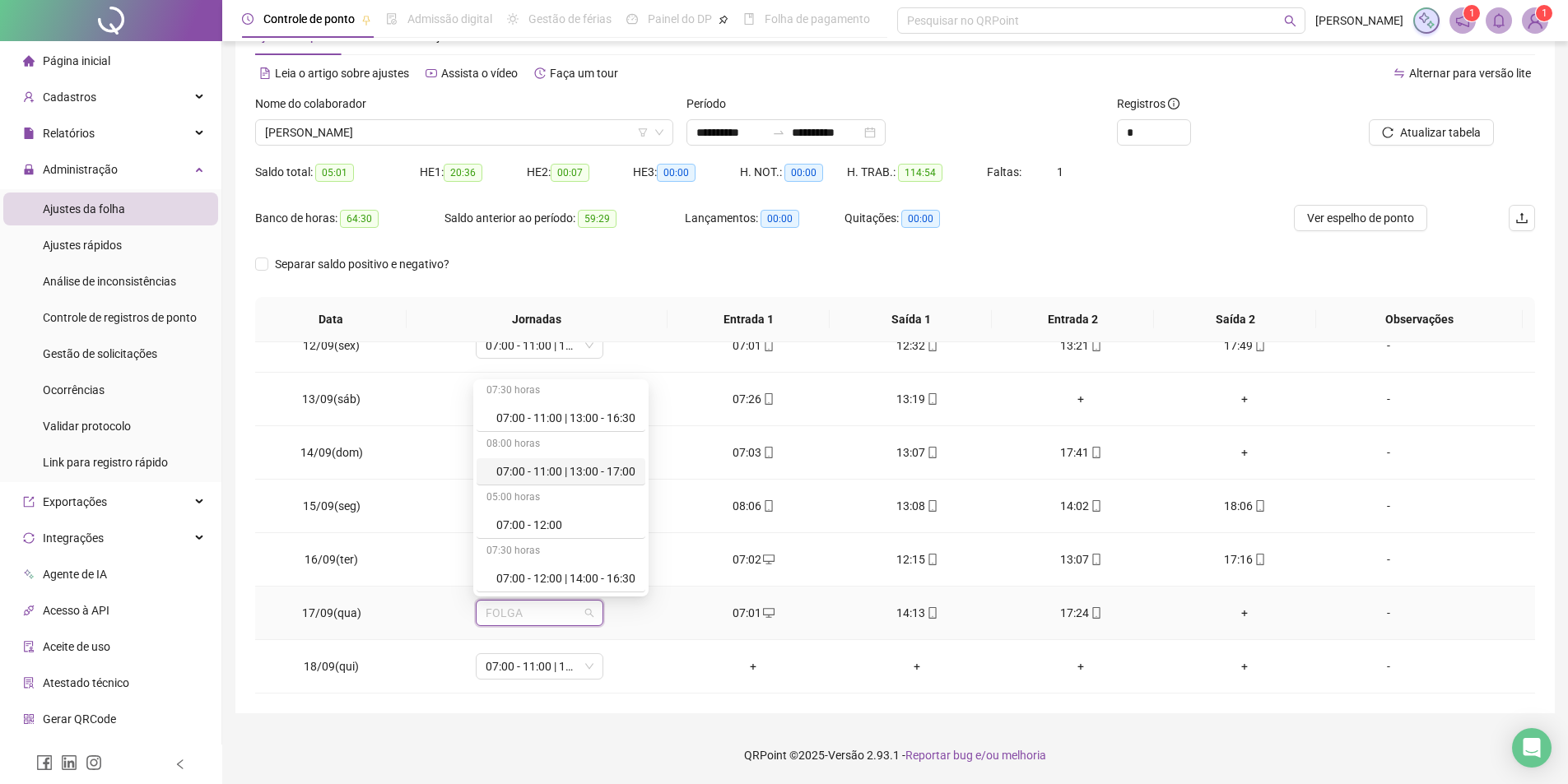
click at [579, 472] on div "07:00 - 11:00 | 13:00 - 17:00" at bounding box center [565, 471] width 139 height 18
click at [621, 576] on button "Sim" at bounding box center [614, 570] width 32 height 20
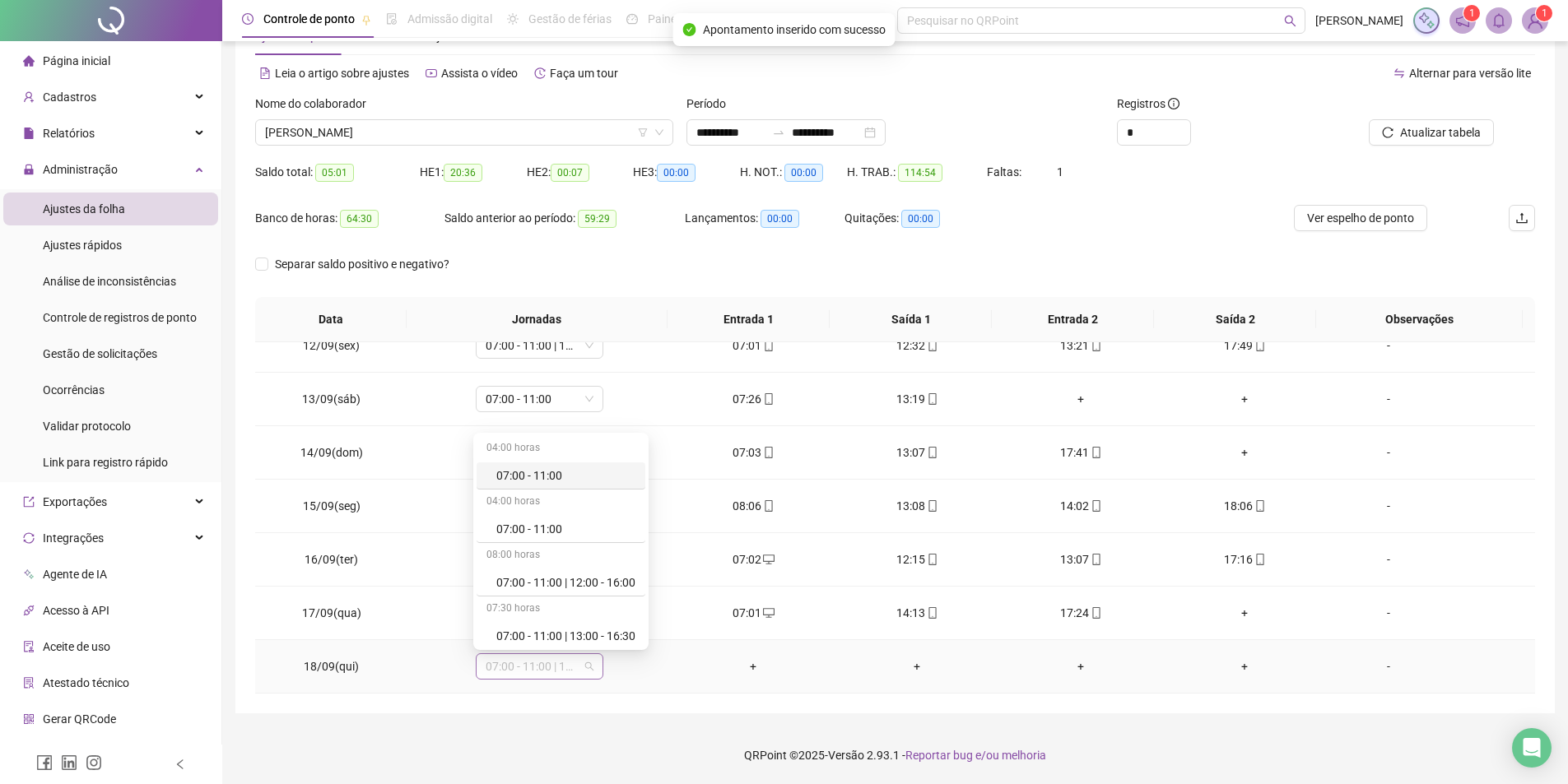
click at [514, 664] on span "07:00 - 11:00 | 13:00 - 17:00" at bounding box center [539, 666] width 108 height 25
type input "*****"
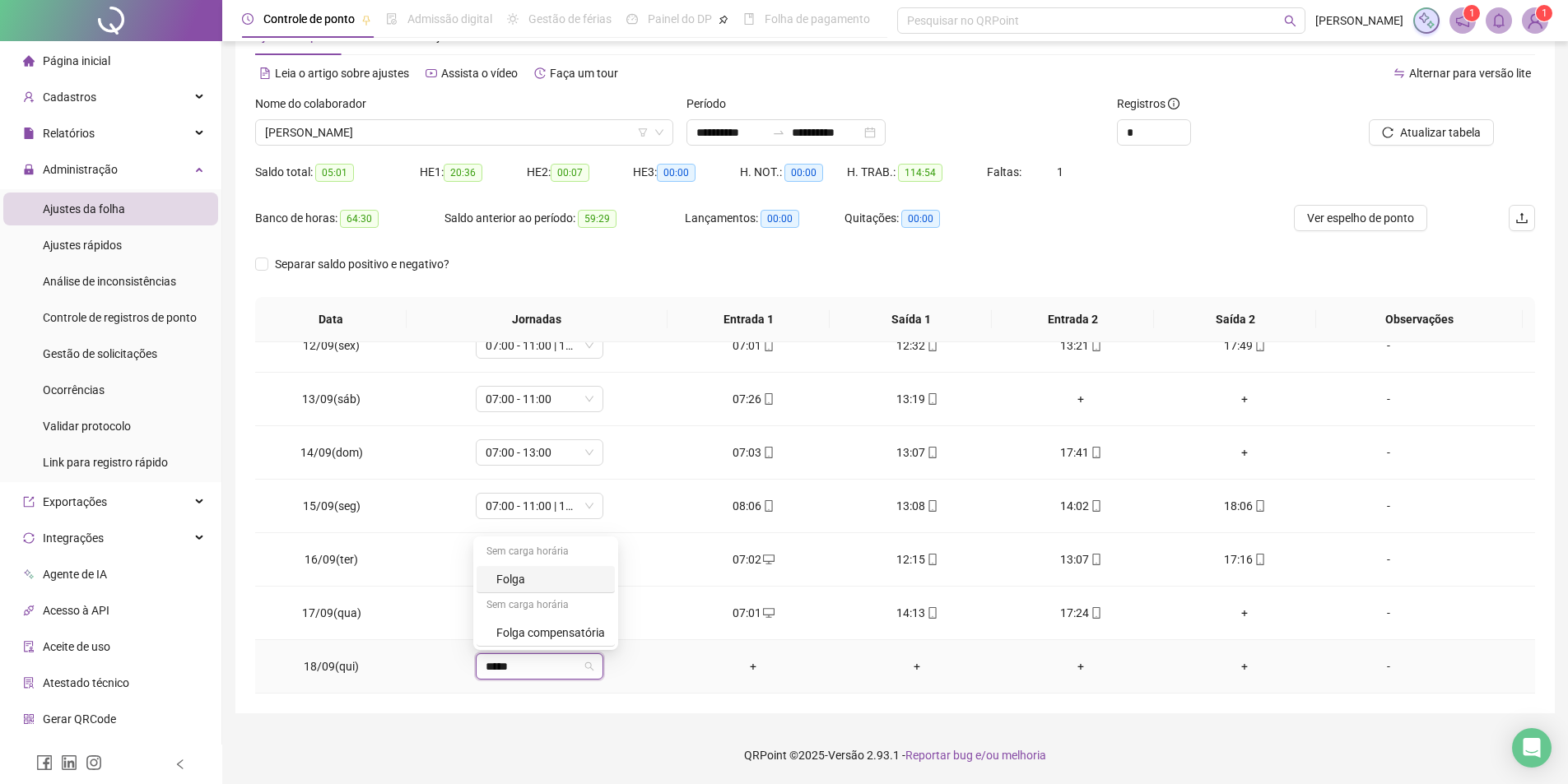
click at [535, 584] on div "Folga" at bounding box center [550, 579] width 108 height 18
click at [612, 623] on span "Sim" at bounding box center [614, 623] width 19 height 18
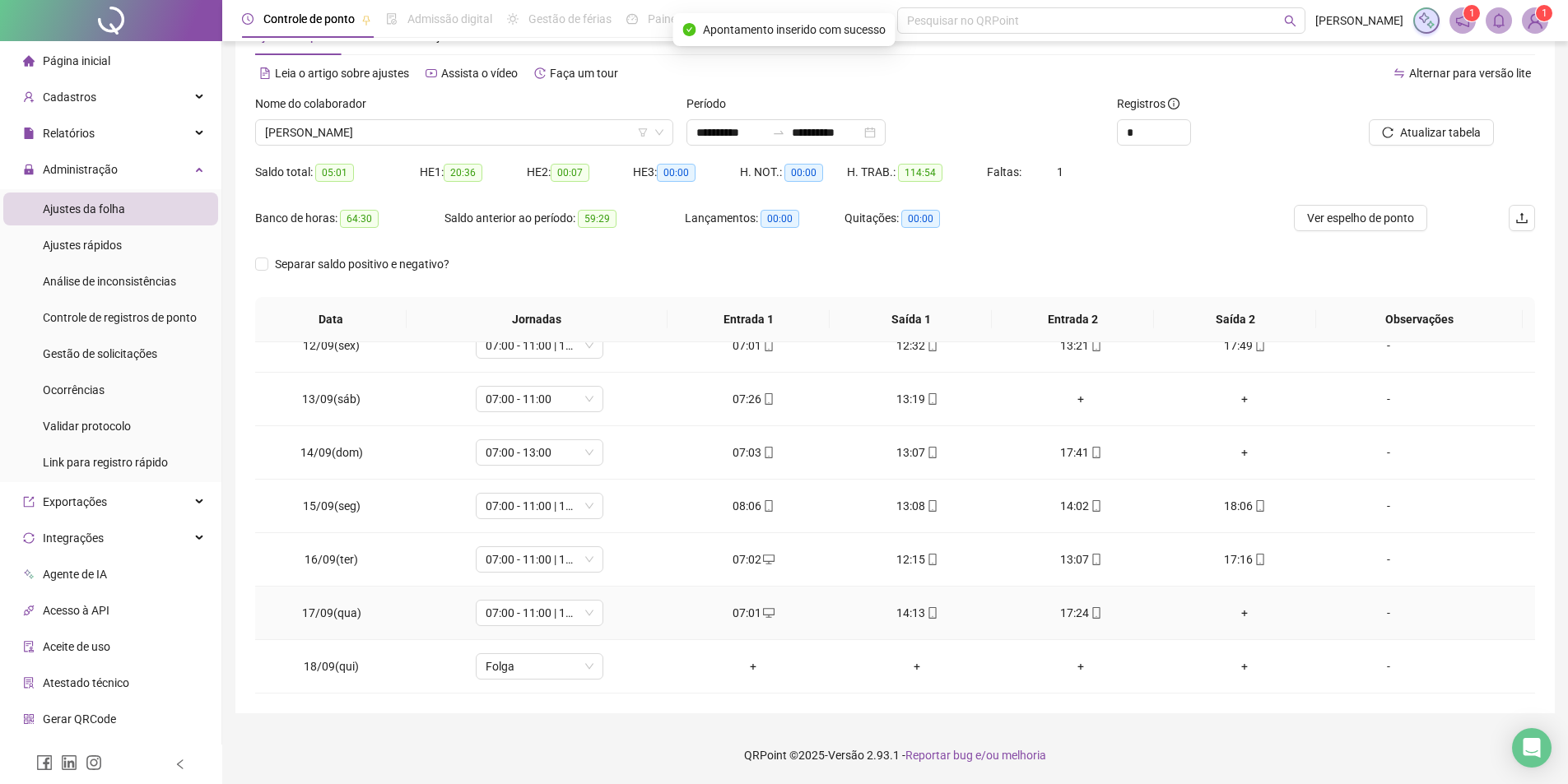
click at [1234, 617] on div "+" at bounding box center [1244, 612] width 137 height 18
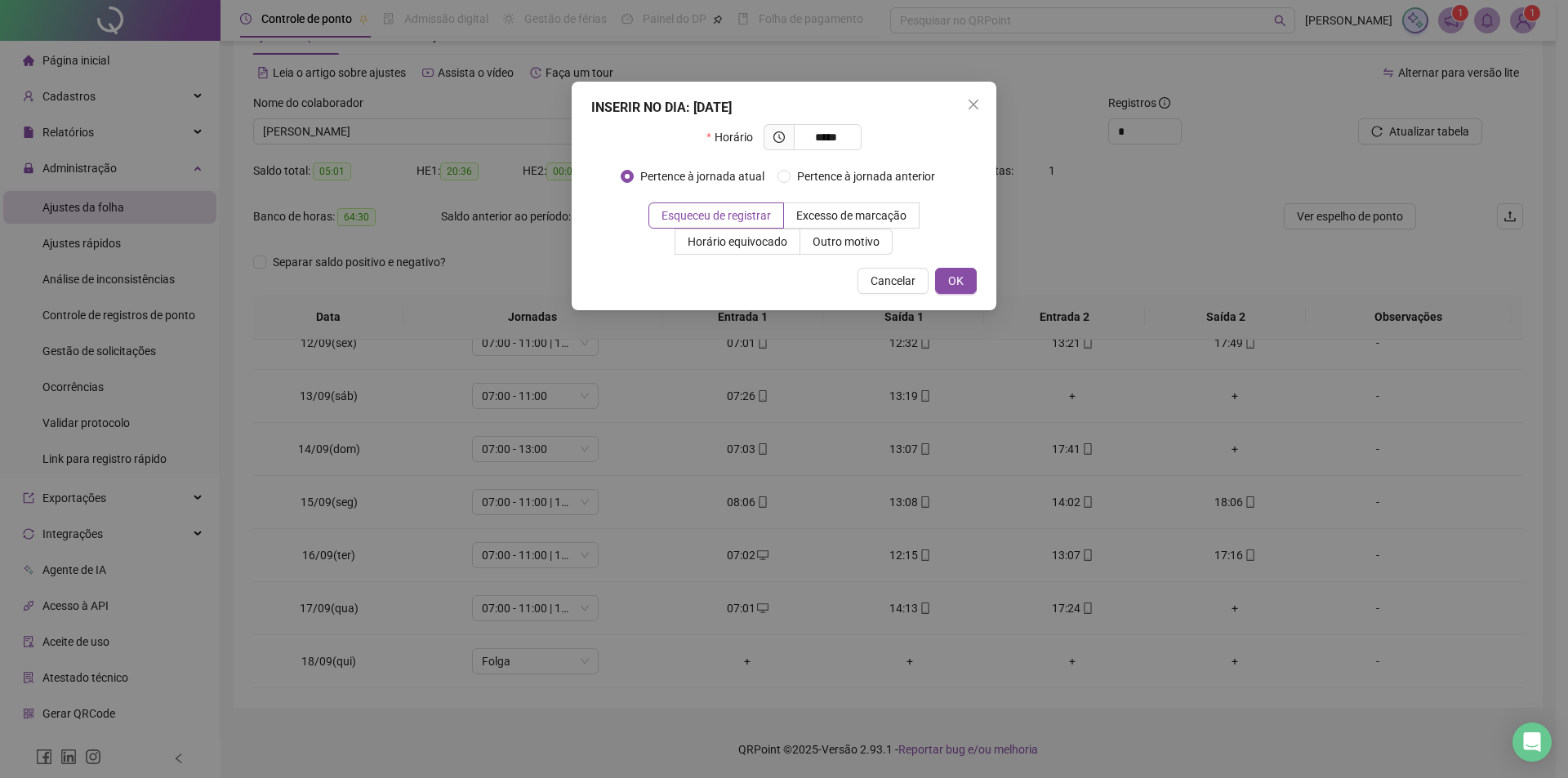
type input "*****"
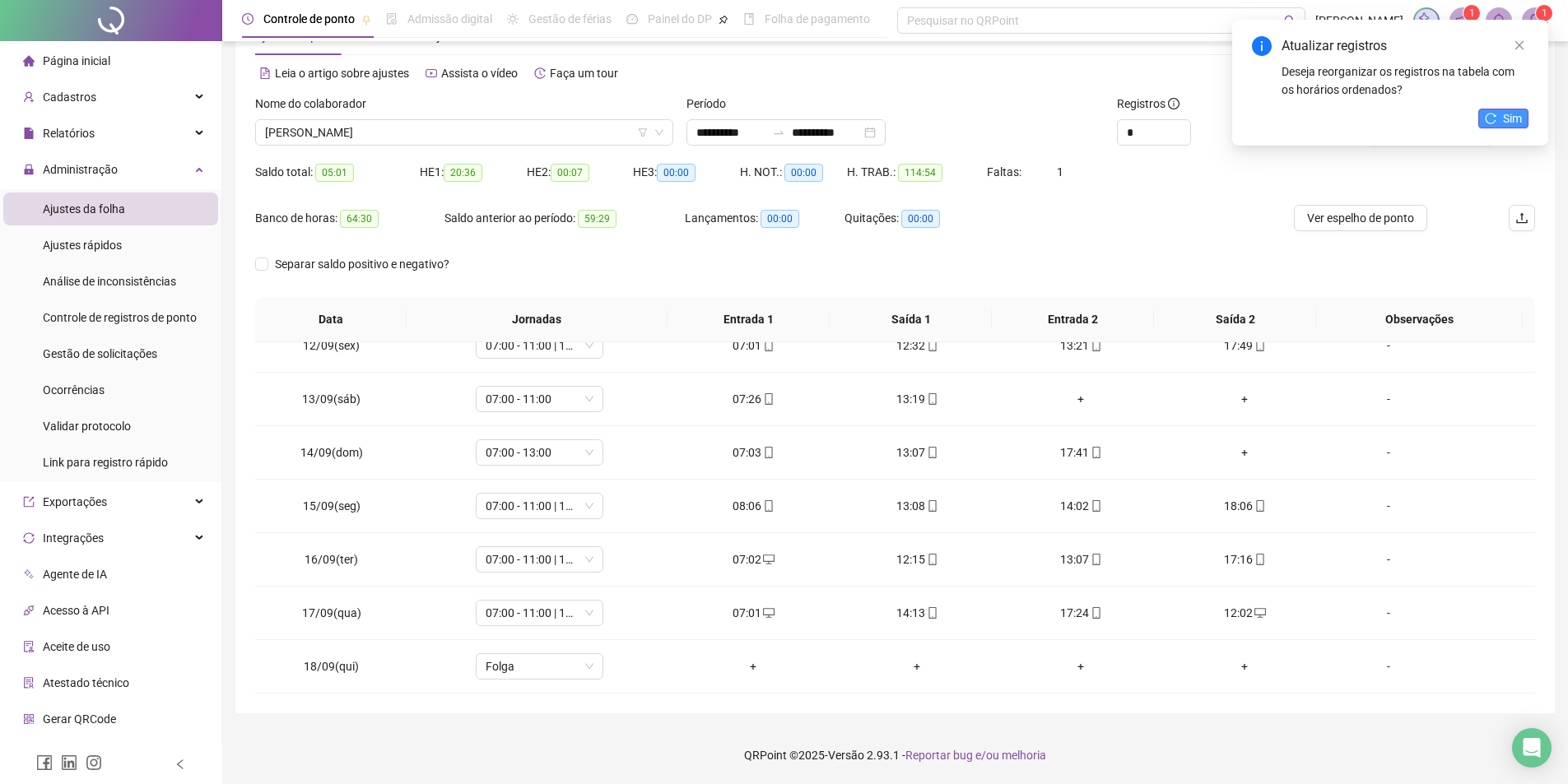
click at [1499, 120] on button "Sim" at bounding box center [1503, 118] width 50 height 20
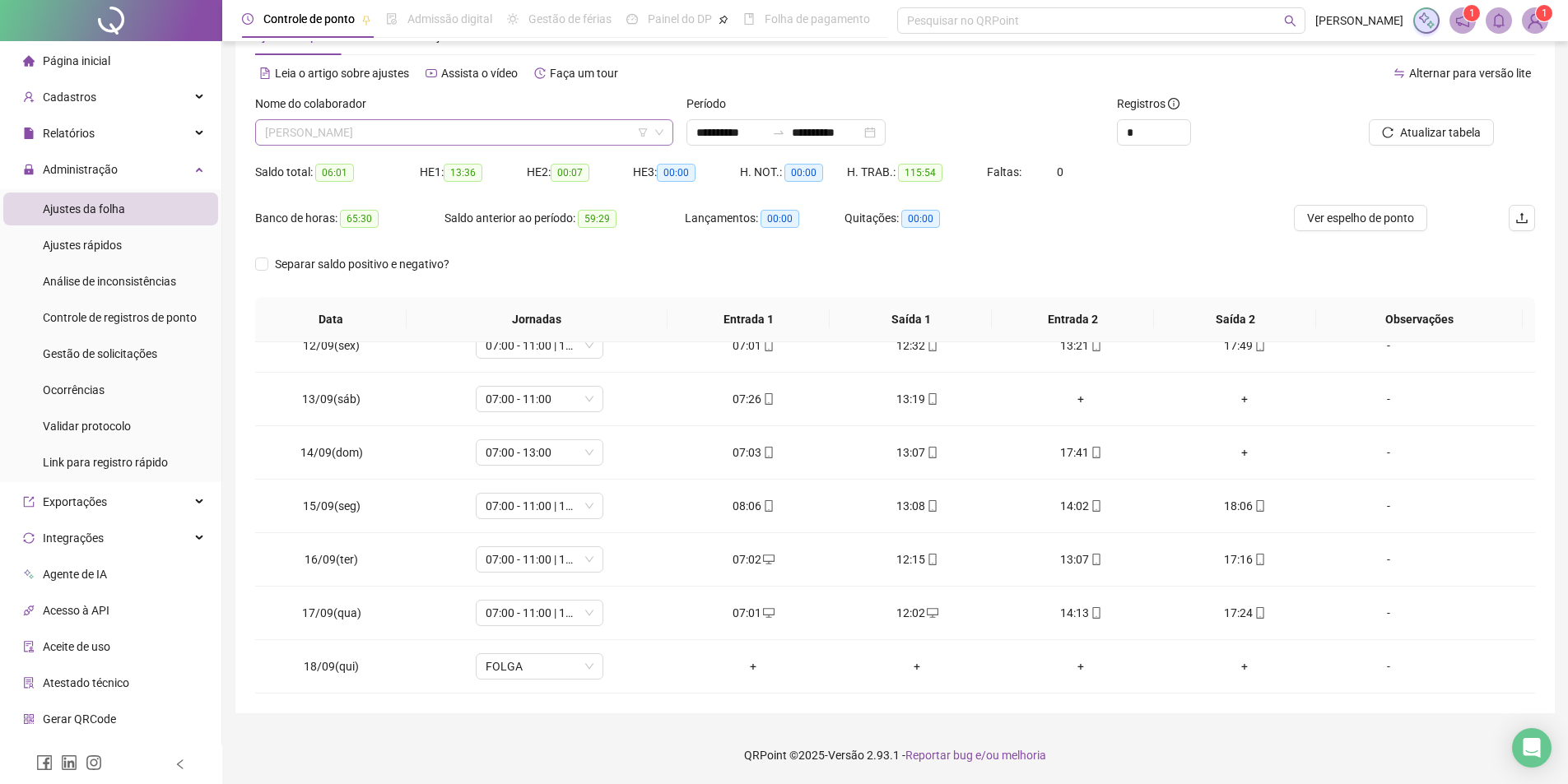
click at [557, 121] on span "[PERSON_NAME]" at bounding box center [464, 132] width 398 height 25
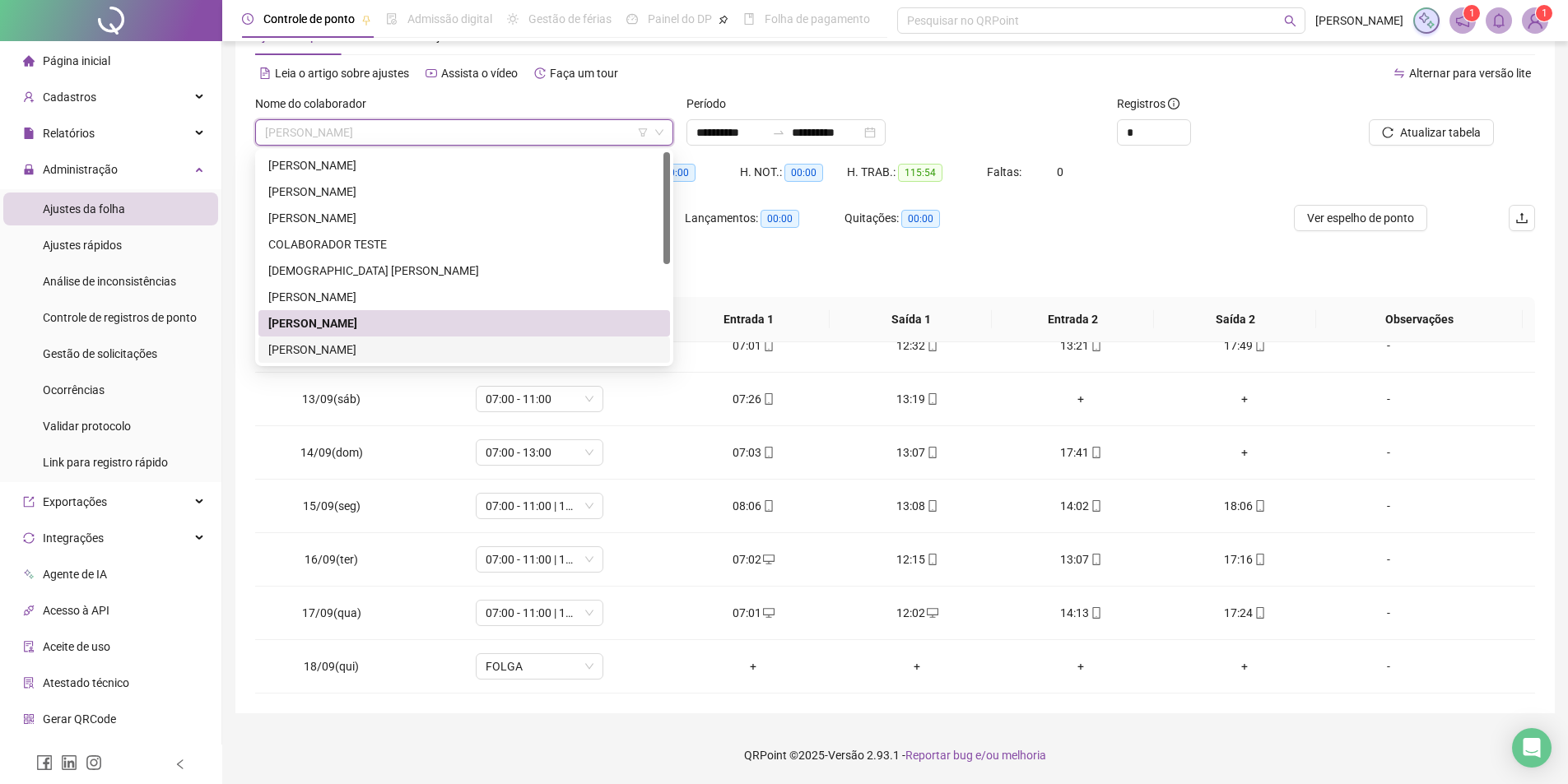
drag, startPoint x: 351, startPoint y: 350, endPoint x: 448, endPoint y: 337, distance: 97.9
click at [350, 350] on div "[PERSON_NAME]" at bounding box center [464, 349] width 392 height 18
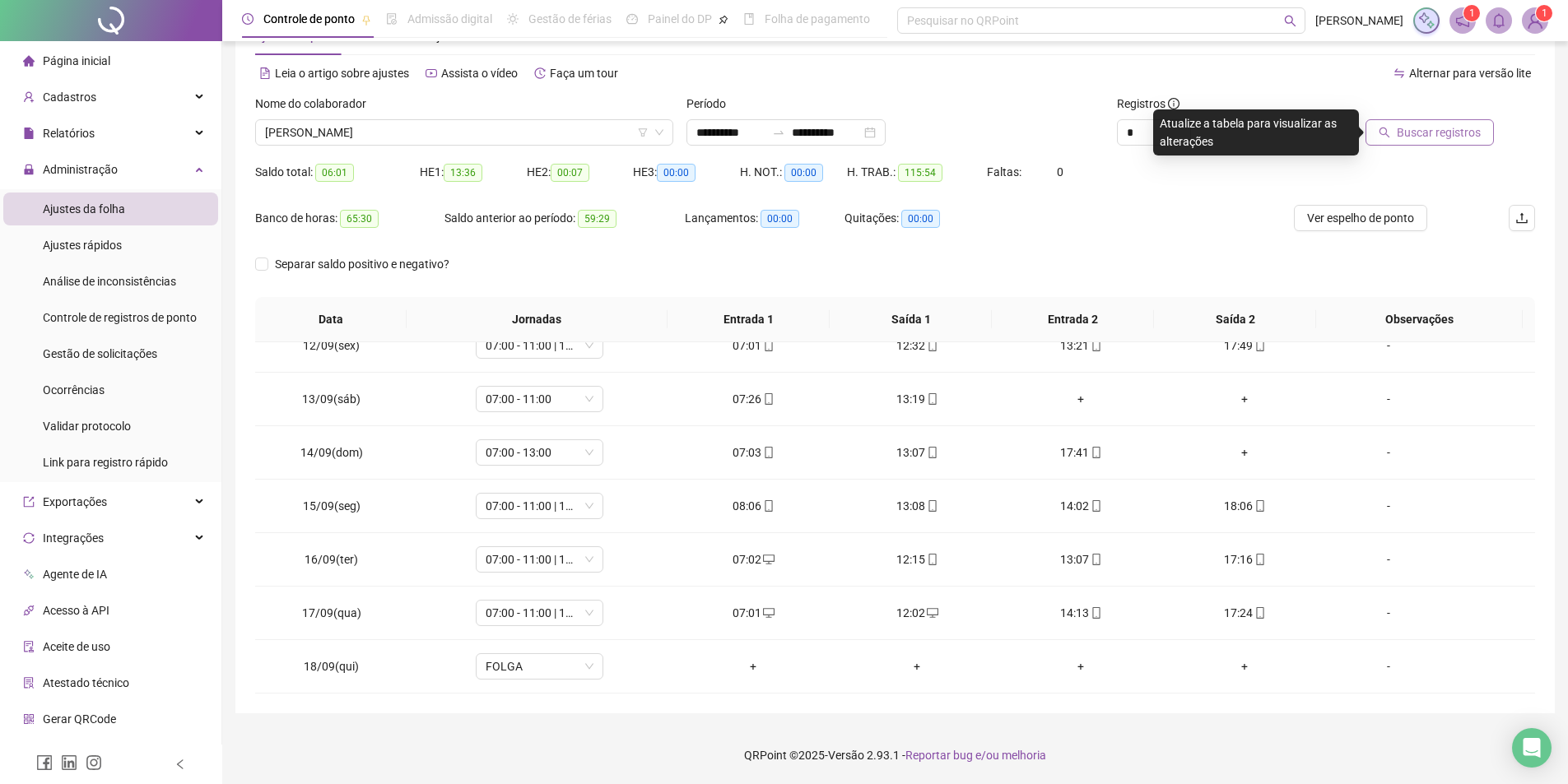
click at [1404, 134] on span "Buscar registros" at bounding box center [1438, 132] width 84 height 18
